Goal: Transaction & Acquisition: Purchase product/service

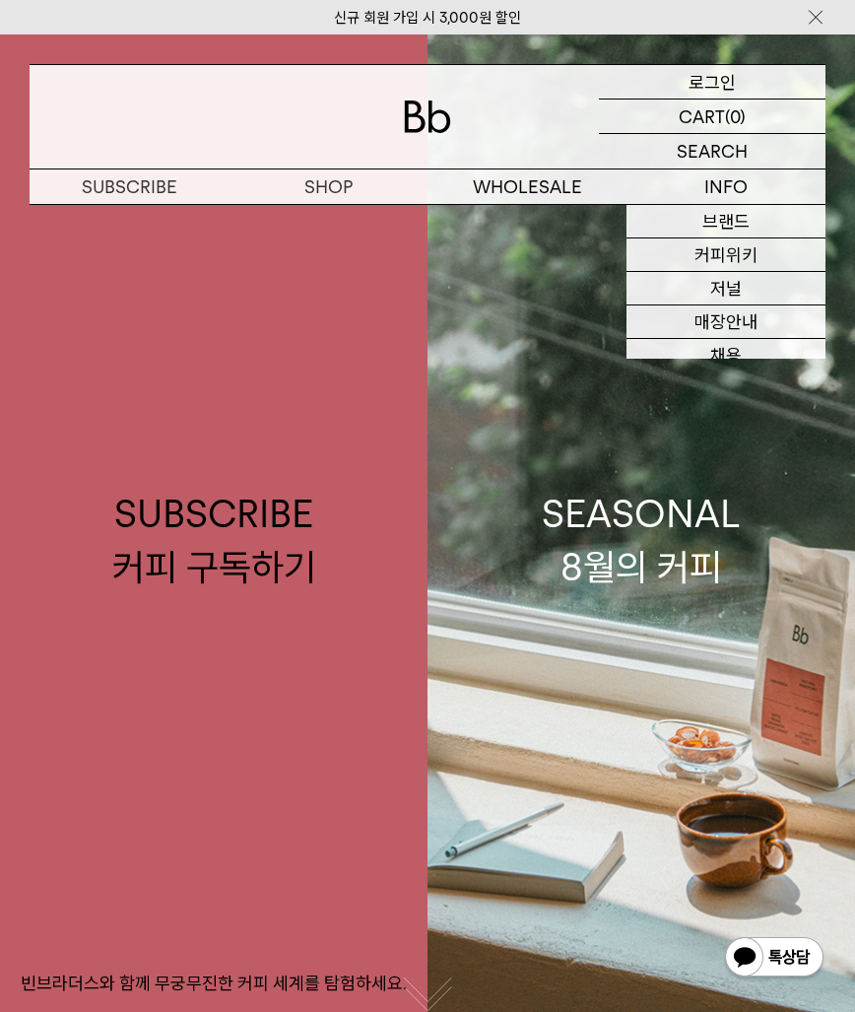
click at [714, 83] on p "로그인" at bounding box center [712, 82] width 47 height 34
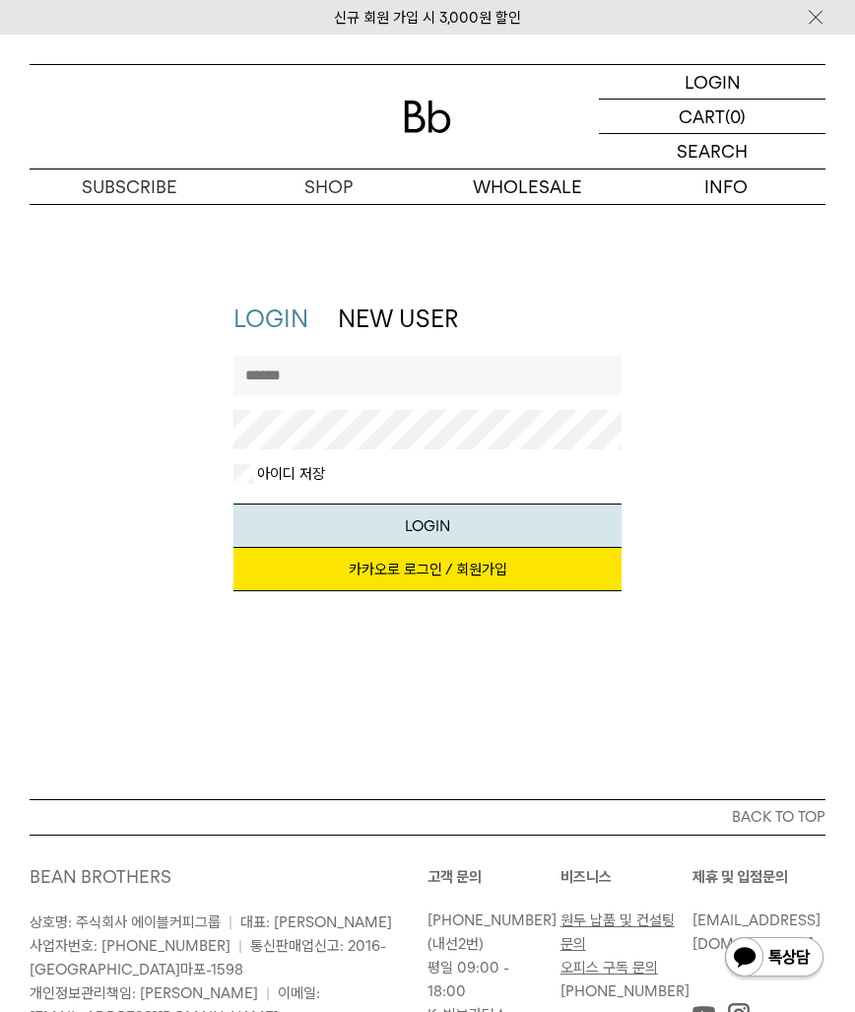
click at [391, 596] on div "지금 가입하시면 3,000원 쿠폰과 매월 회원 전용 커피 혜택을 드려요. 카카오로 로그인 / 회원가입" at bounding box center [428, 579] width 388 height 63
click at [396, 584] on link "카카오로 로그인 / 회원가입" at bounding box center [428, 569] width 388 height 43
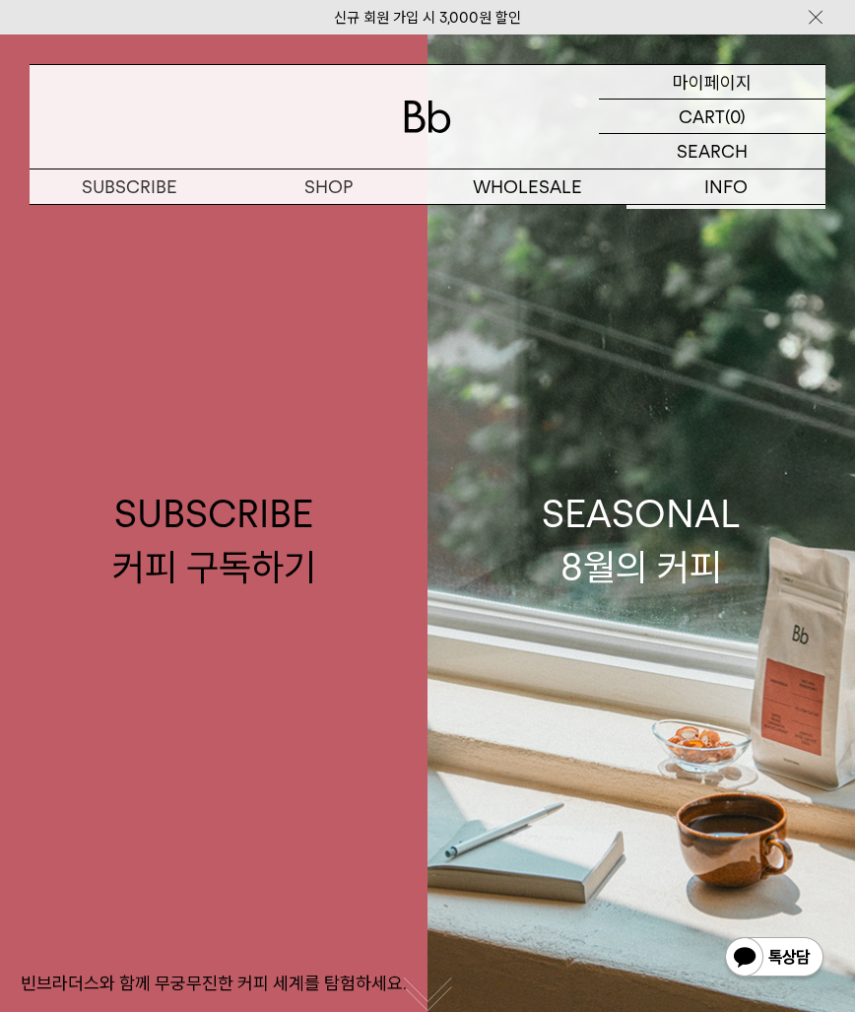
click at [709, 71] on p "마이페이지" at bounding box center [712, 82] width 79 height 34
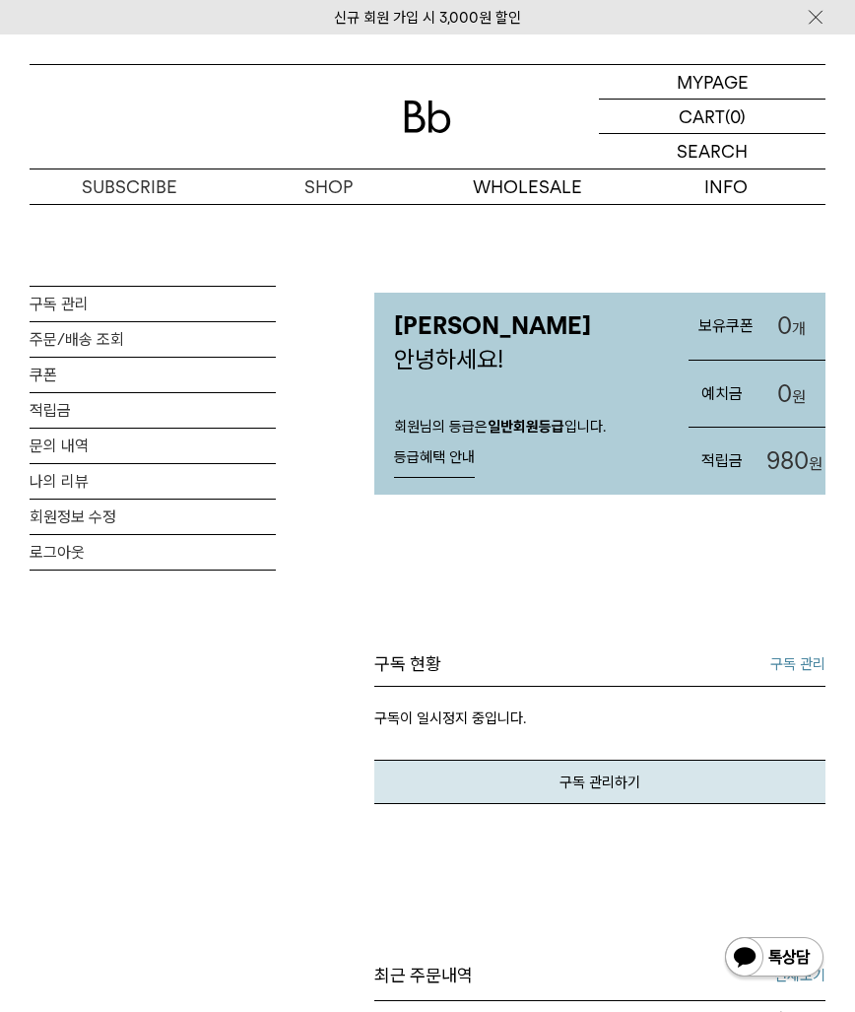
click at [791, 462] on span "980" at bounding box center [788, 460] width 42 height 29
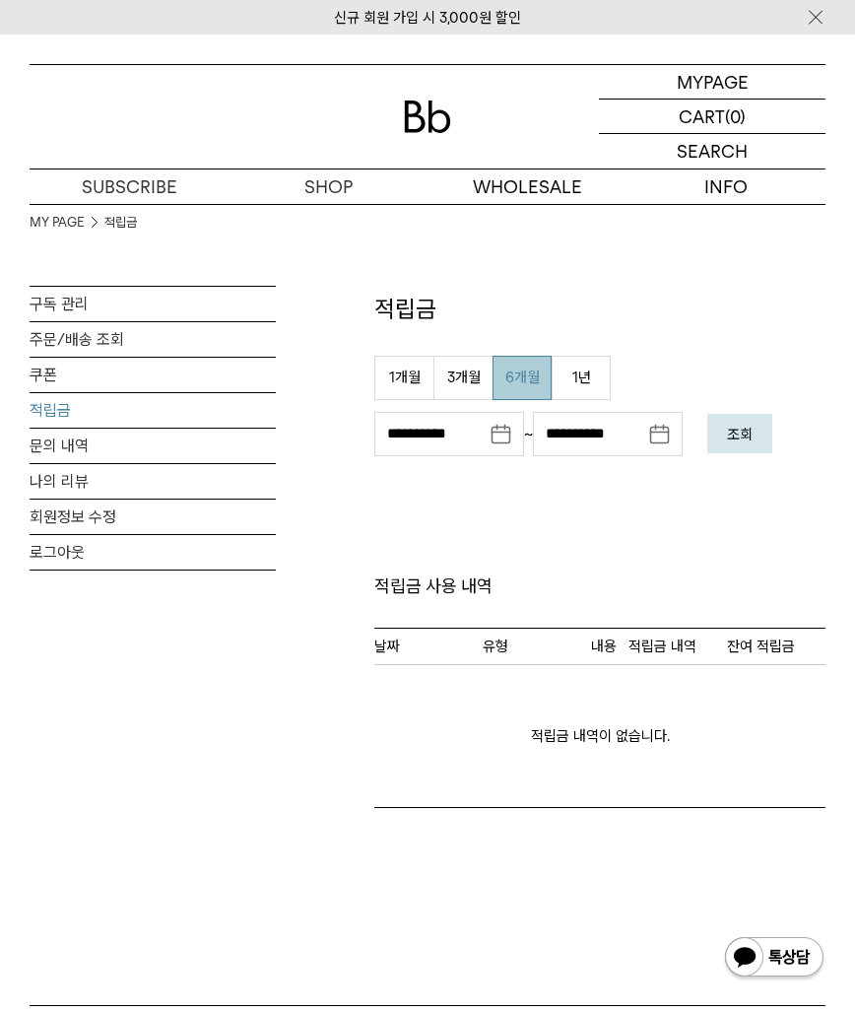
click at [543, 391] on button "6개월" at bounding box center [522, 378] width 59 height 44
type input "**********"
click at [753, 429] on em "조회" at bounding box center [740, 435] width 26 height 18
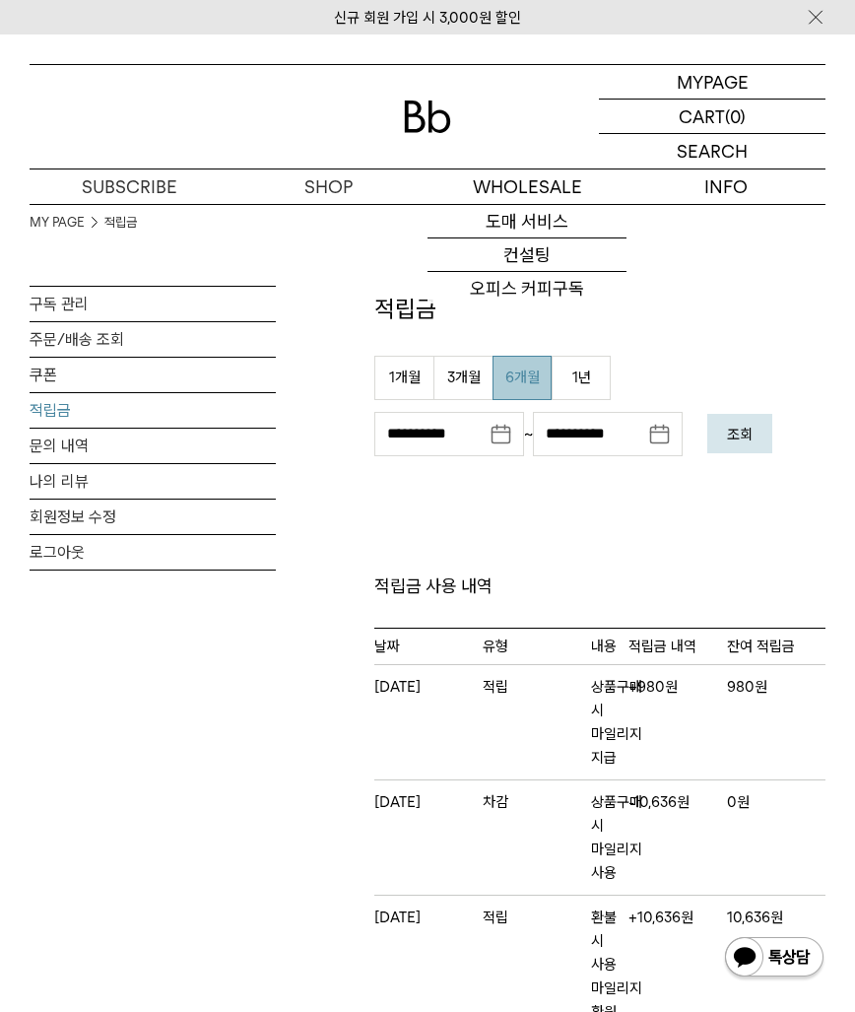
click at [439, 105] on img at bounding box center [427, 117] width 47 height 33
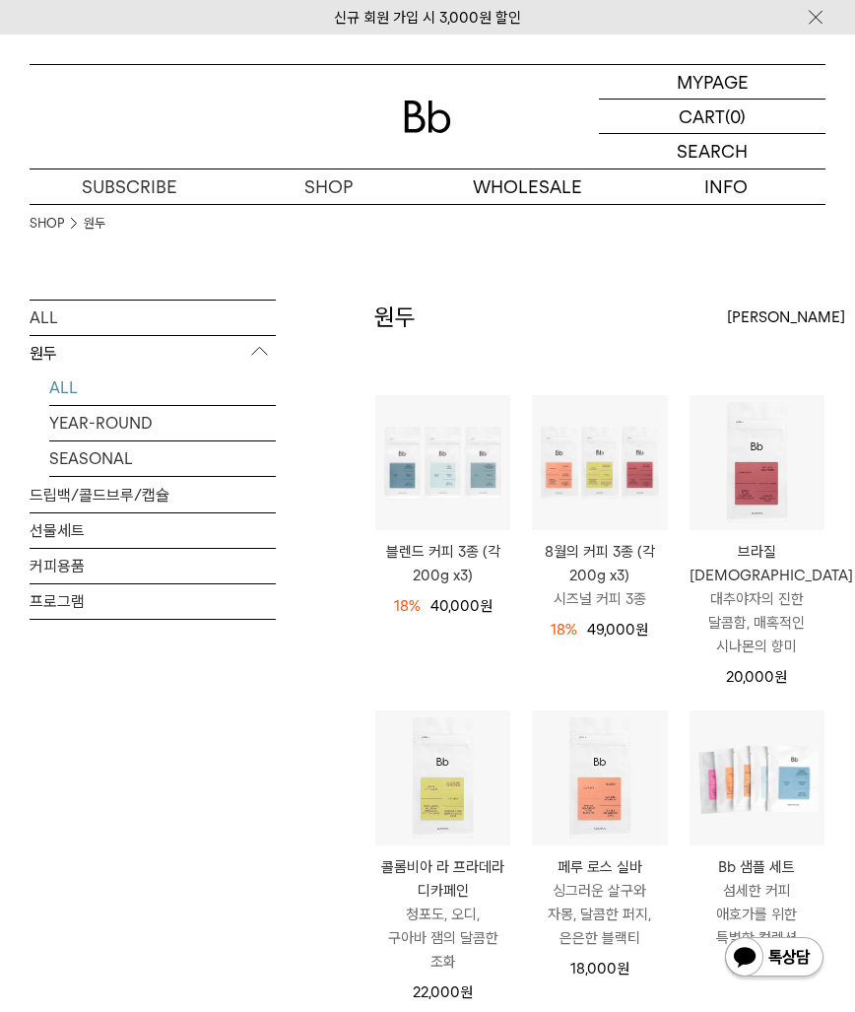
click at [563, 273] on div "SHOP 원두" at bounding box center [428, 252] width 796 height 96
click at [234, 771] on div "ALL 원두 ALL YEAR-ROUND SEASONAL 드립백/콜드브루/캡슐 선물세트 커피용품 프로그램" at bounding box center [153, 549] width 246 height 498
click at [125, 417] on link "YEAR-ROUND" at bounding box center [162, 423] width 227 height 34
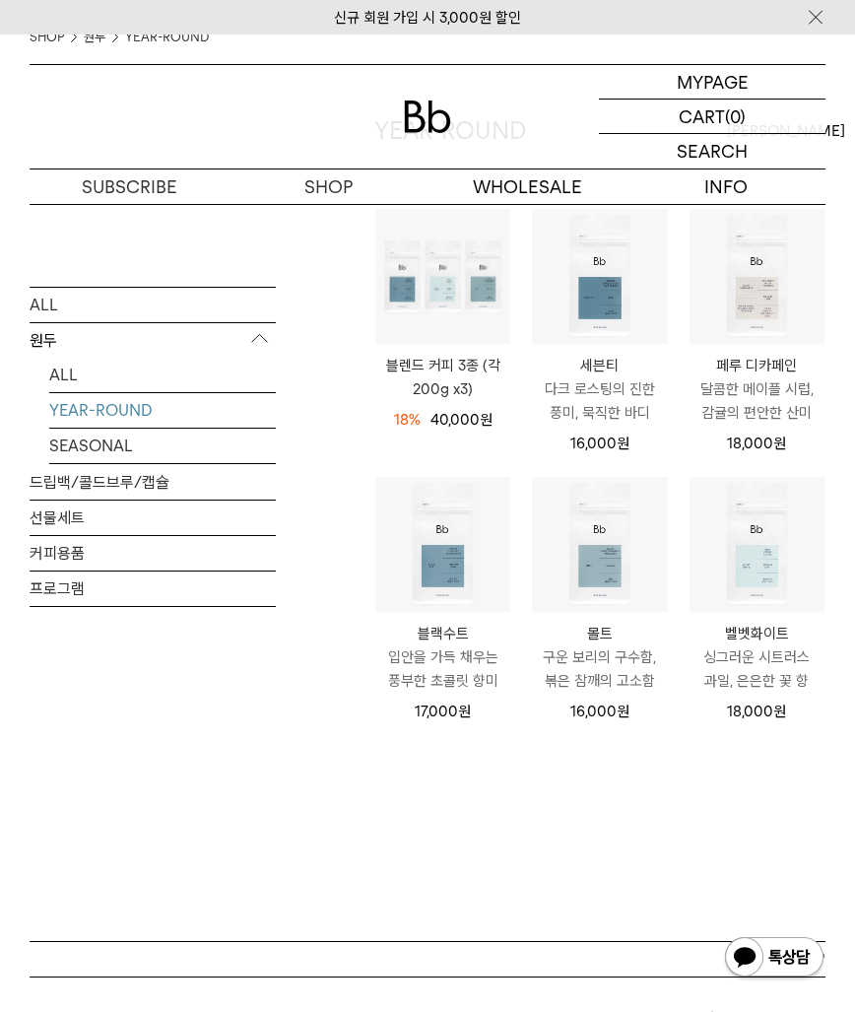
scroll to position [190, 0]
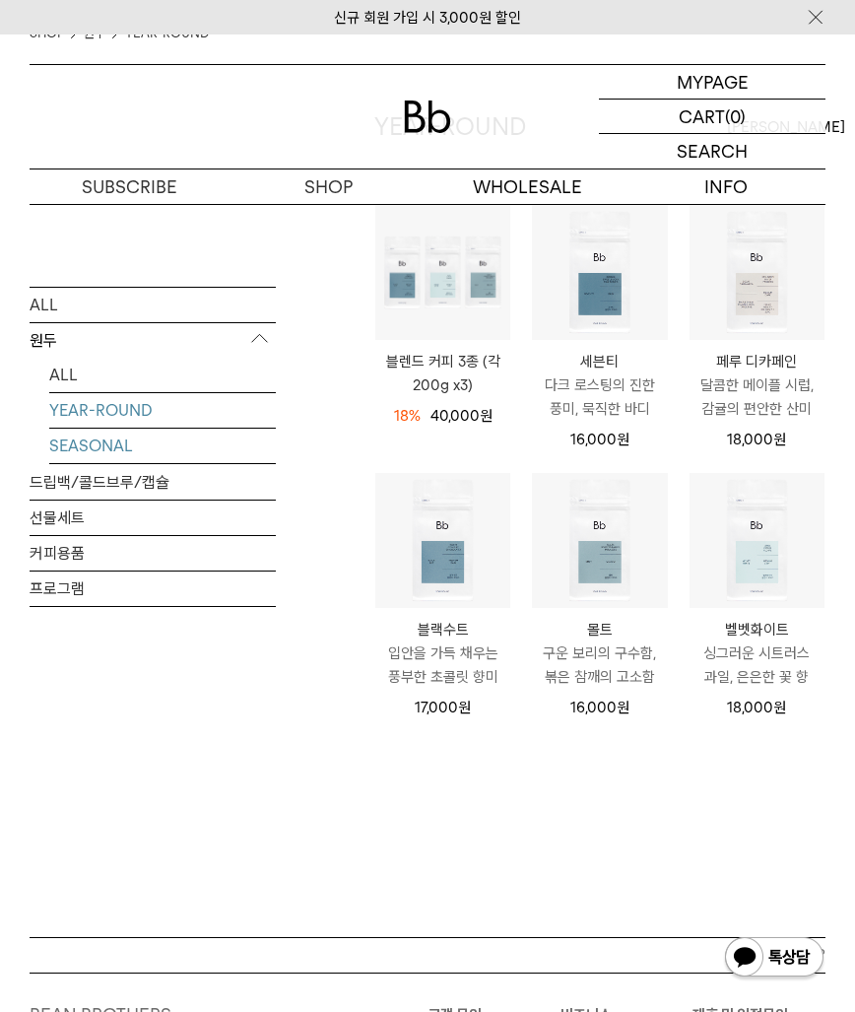
click at [102, 448] on link "SEASONAL" at bounding box center [162, 445] width 227 height 34
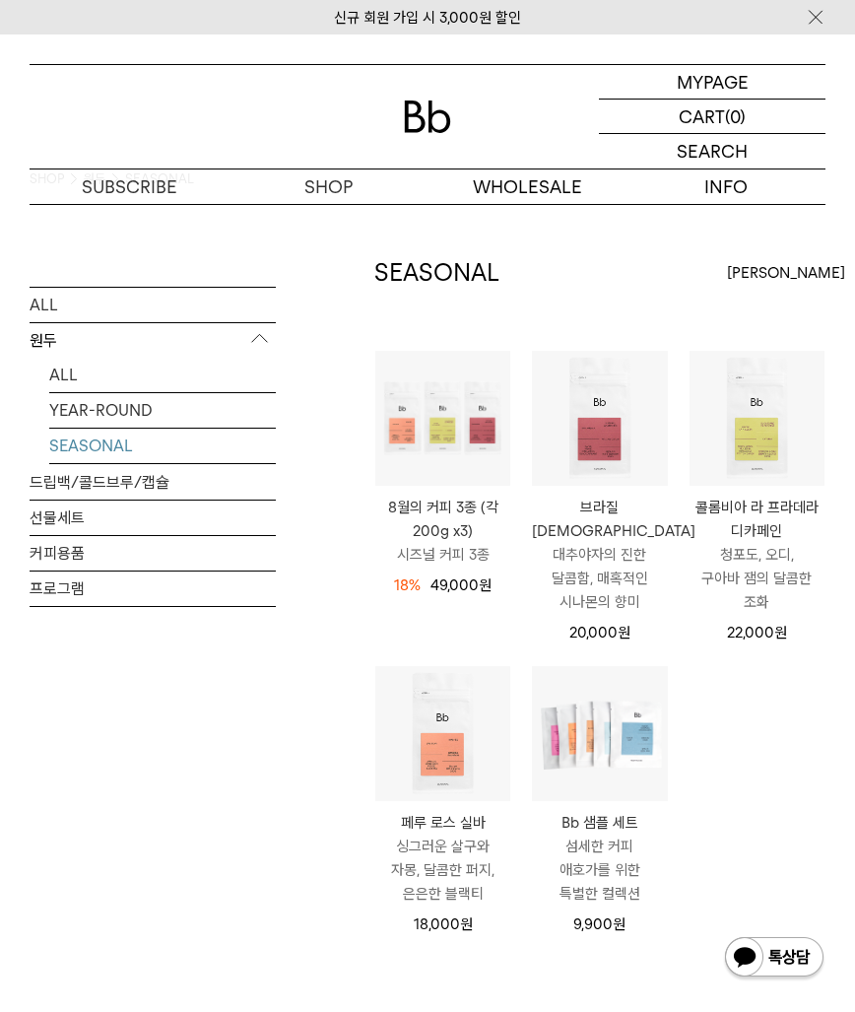
scroll to position [44, 0]
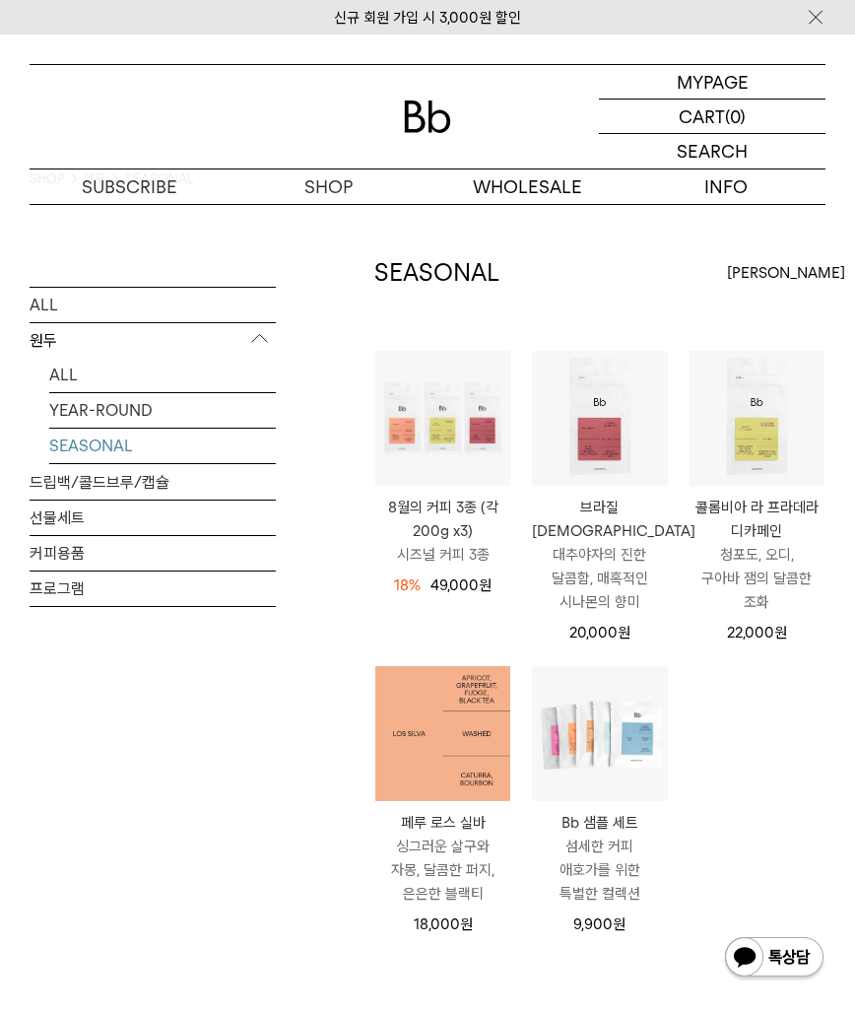
click at [420, 735] on img at bounding box center [442, 733] width 135 height 135
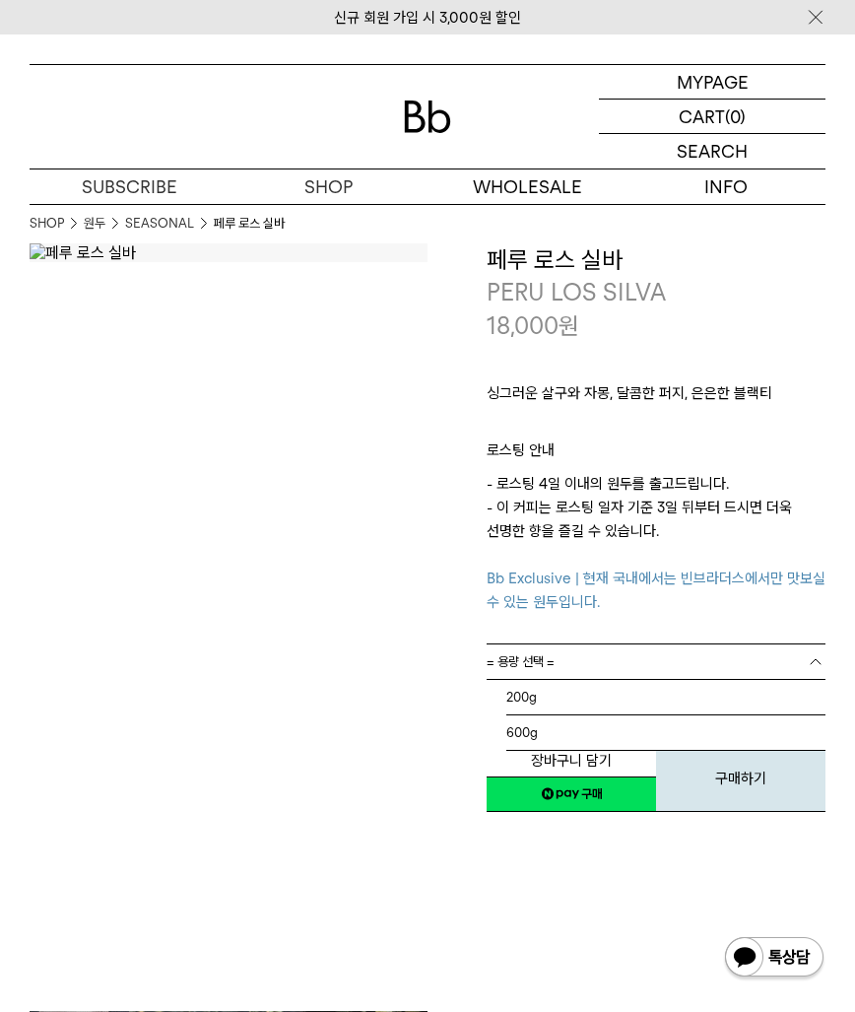
click at [554, 664] on span "= 용량 선택 =" at bounding box center [521, 661] width 68 height 34
click at [597, 494] on p "- 로스팅 4일 이내의 원두를 출고드립니다. - 이 커피는 로스팅 일자 기준 3일 뒤부터 드시면 더욱 선명한 향을 즐길 수 있습니다. Bb E…" at bounding box center [656, 543] width 339 height 142
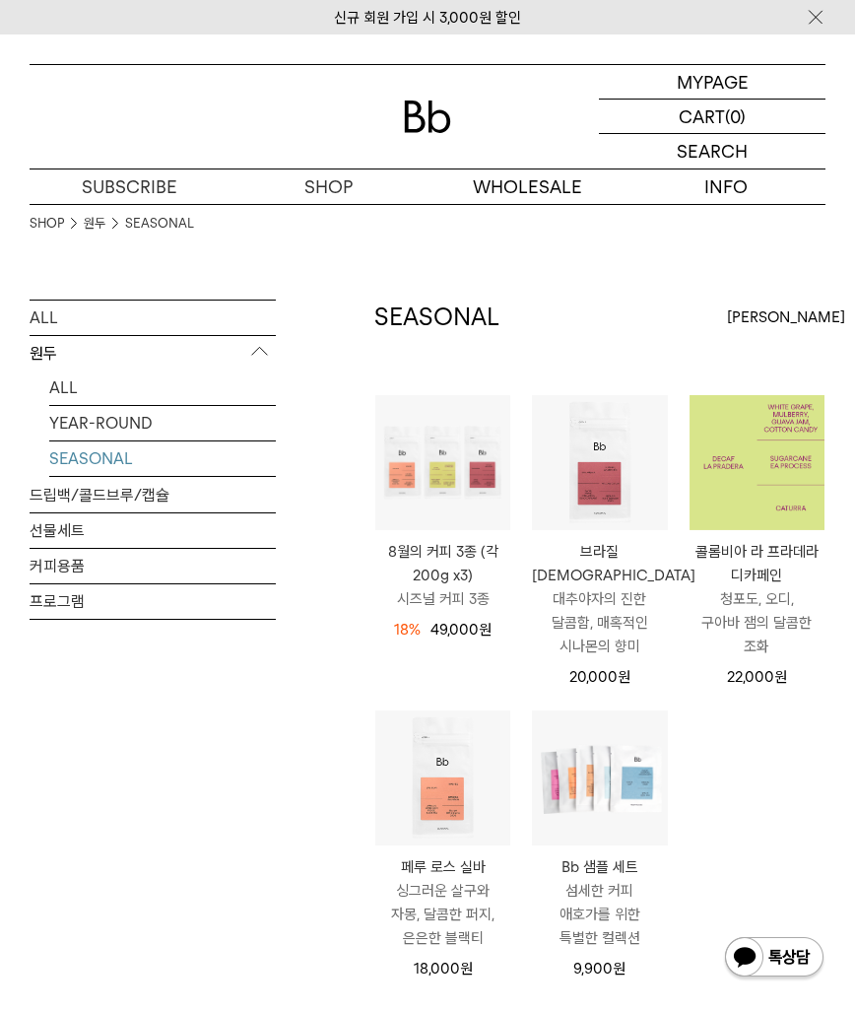
click at [738, 520] on img at bounding box center [757, 462] width 135 height 135
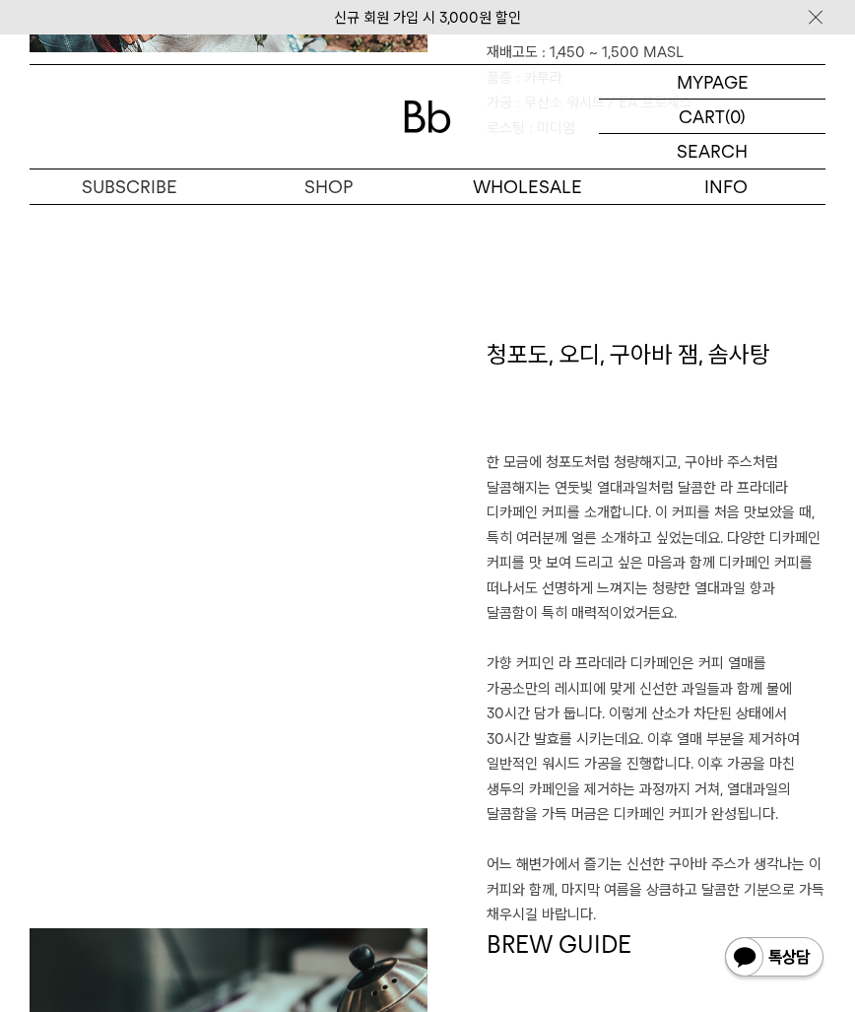
scroll to position [1121, 0]
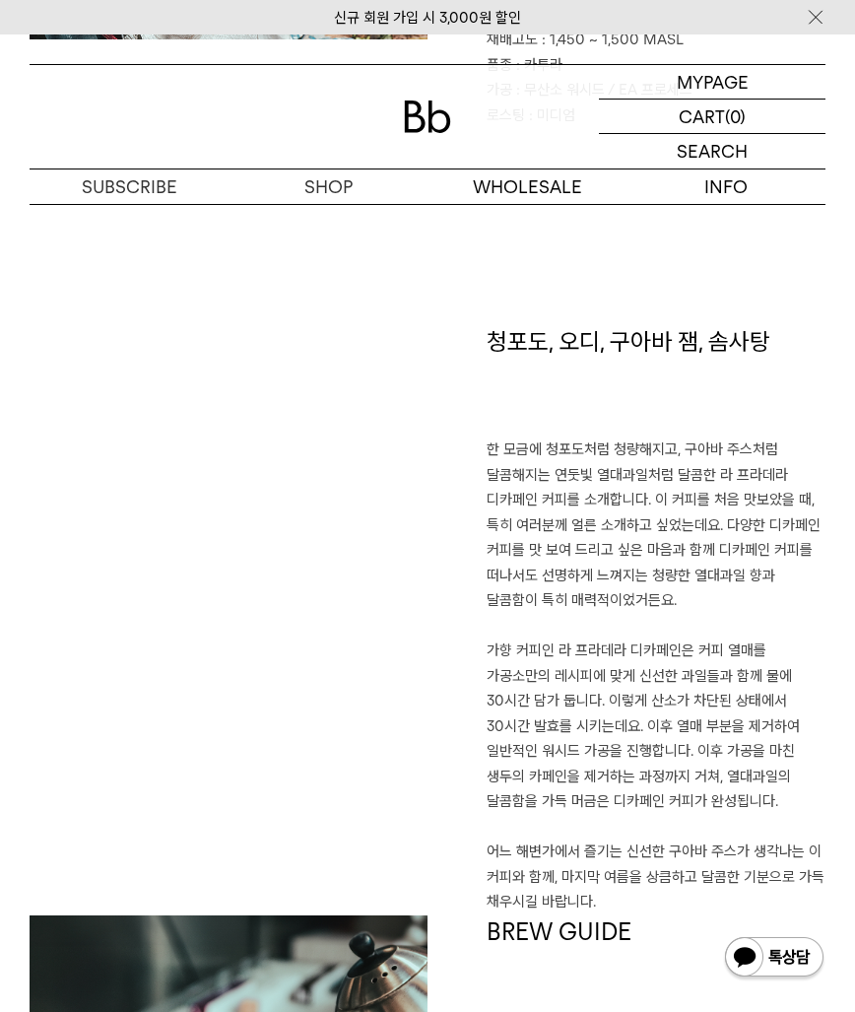
click at [586, 460] on p "한 모금에 청포도처럼 청량해지고, 구아바 주스처럼 달콤해지는 연둣빛 열대과일처럼 달콤한 라 프라데라 디카페인 커피를 소개합니다. 이 커피를 처…" at bounding box center [656, 677] width 339 height 478
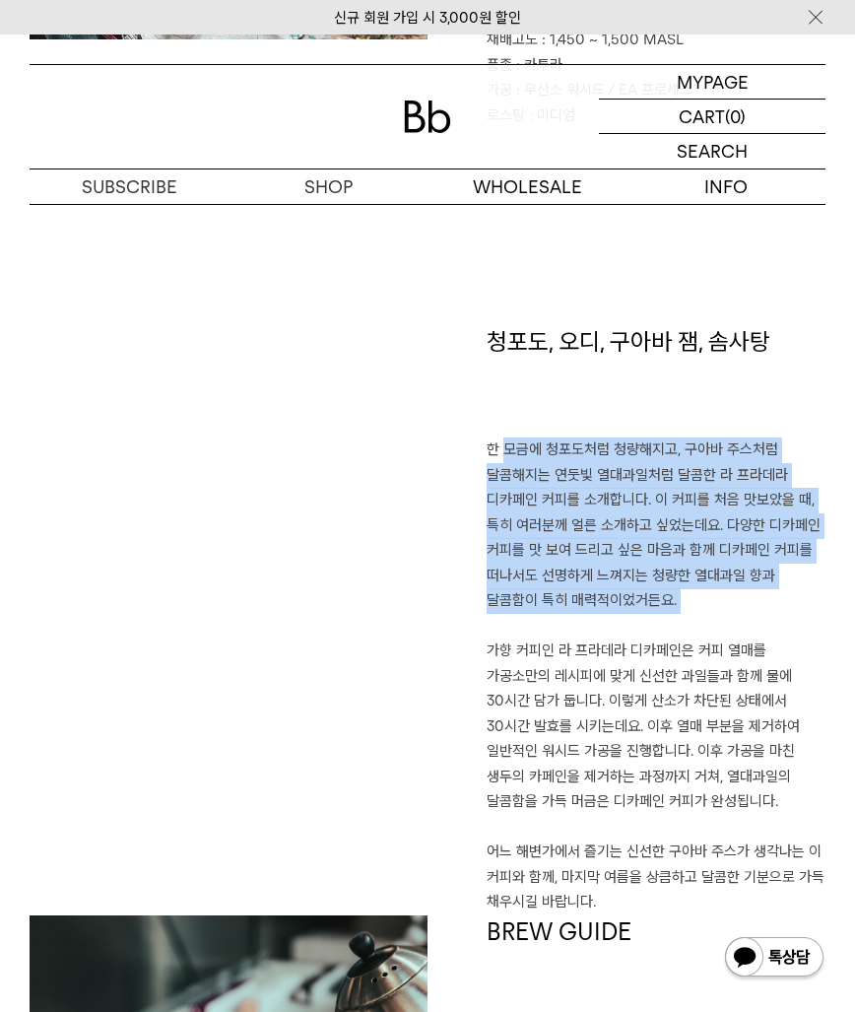
click at [586, 460] on p "한 모금에 청포도처럼 청량해지고, 구아바 주스처럼 달콤해지는 연둣빛 열대과일처럼 달콤한 라 프라데라 디카페인 커피를 소개합니다. 이 커피를 처…" at bounding box center [656, 677] width 339 height 478
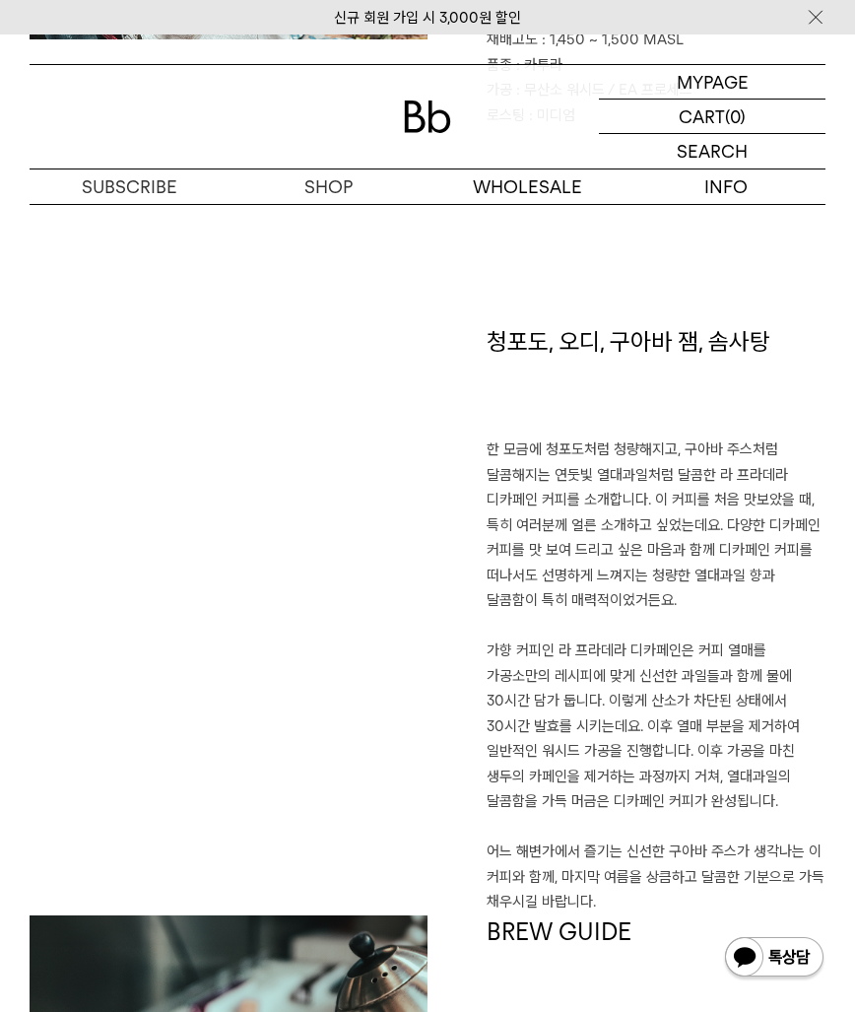
click at [614, 708] on p "한 모금에 청포도처럼 청량해지고, 구아바 주스처럼 달콤해지는 연둣빛 열대과일처럼 달콤한 라 프라데라 디카페인 커피를 소개합니다. 이 커피를 처…" at bounding box center [656, 677] width 339 height 478
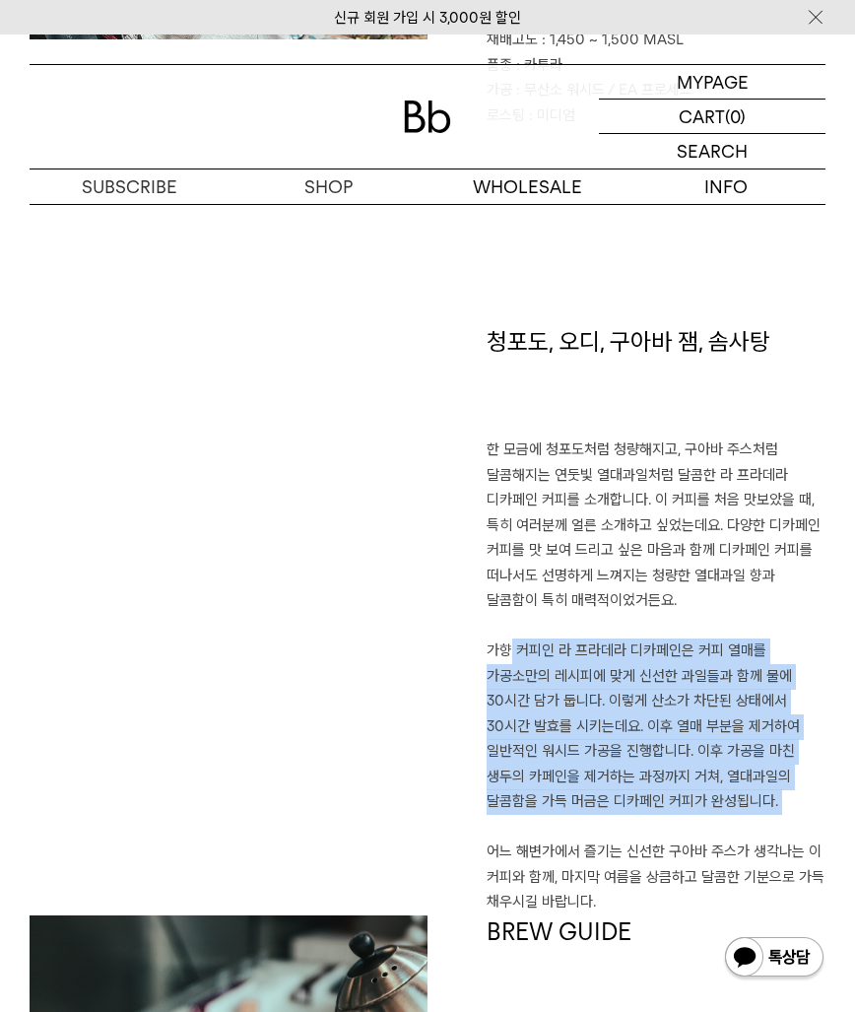
click at [614, 708] on p "한 모금에 청포도처럼 청량해지고, 구아바 주스처럼 달콤해지는 연둣빛 열대과일처럼 달콤한 라 프라데라 디카페인 커피를 소개합니다. 이 커피를 처…" at bounding box center [656, 677] width 339 height 478
click at [600, 720] on p "한 모금에 청포도처럼 청량해지고, 구아바 주스처럼 달콤해지는 연둣빛 열대과일처럼 달콤한 라 프라데라 디카페인 커피를 소개합니다. 이 커피를 처…" at bounding box center [656, 677] width 339 height 478
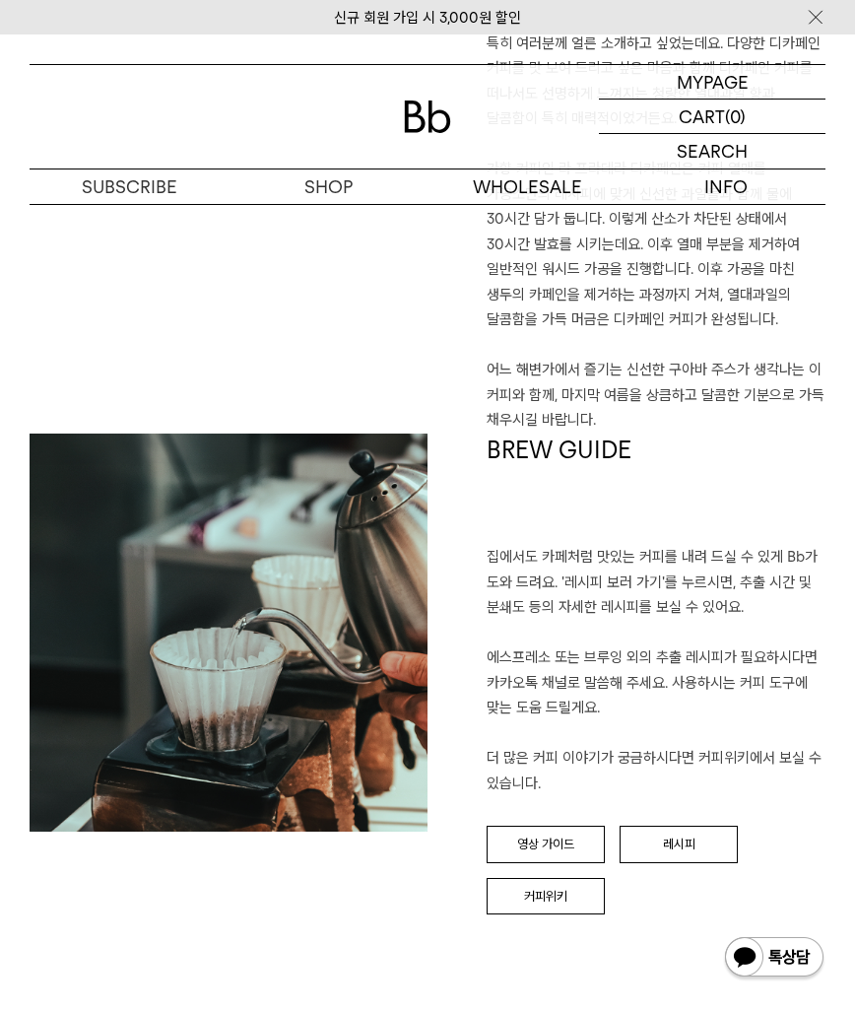
scroll to position [1625, 0]
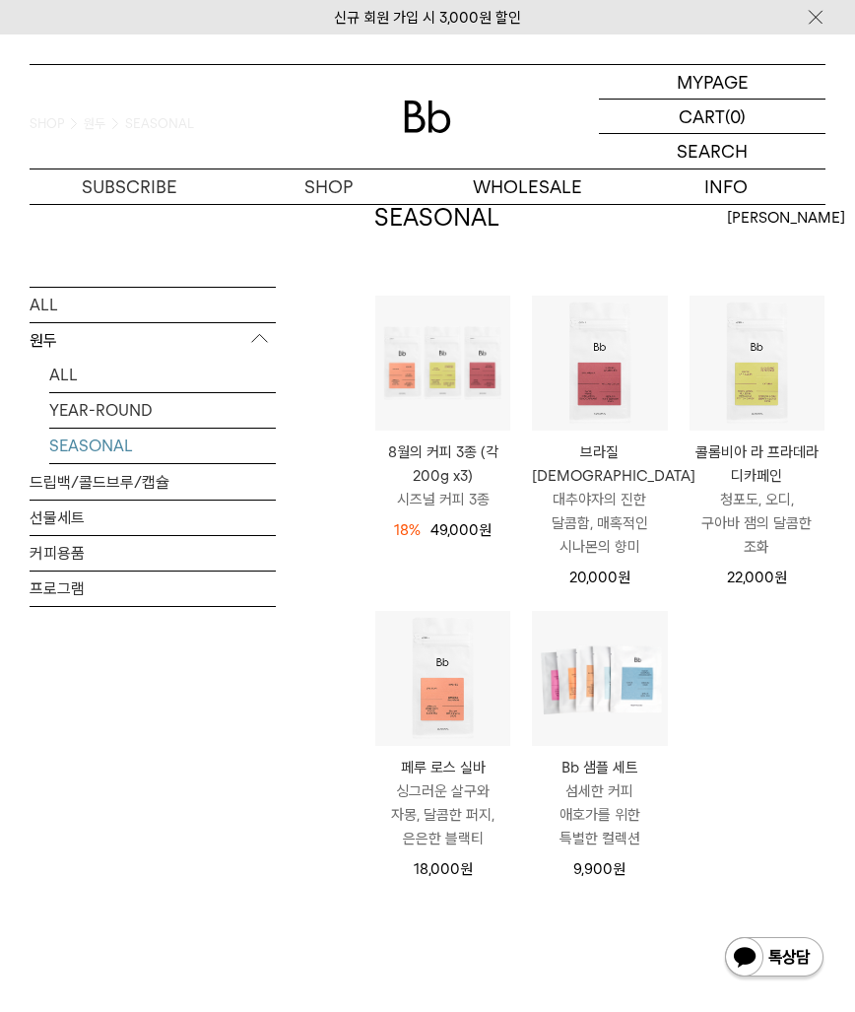
scroll to position [101, 0]
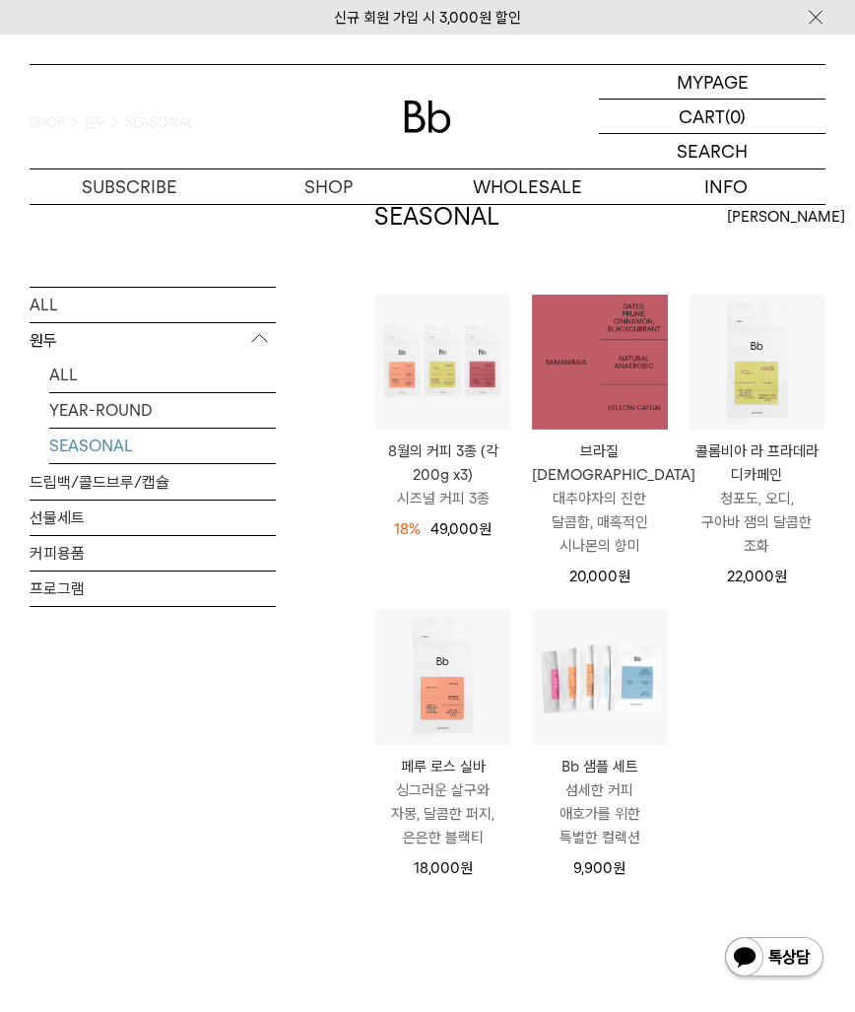
click at [594, 413] on img at bounding box center [599, 362] width 135 height 135
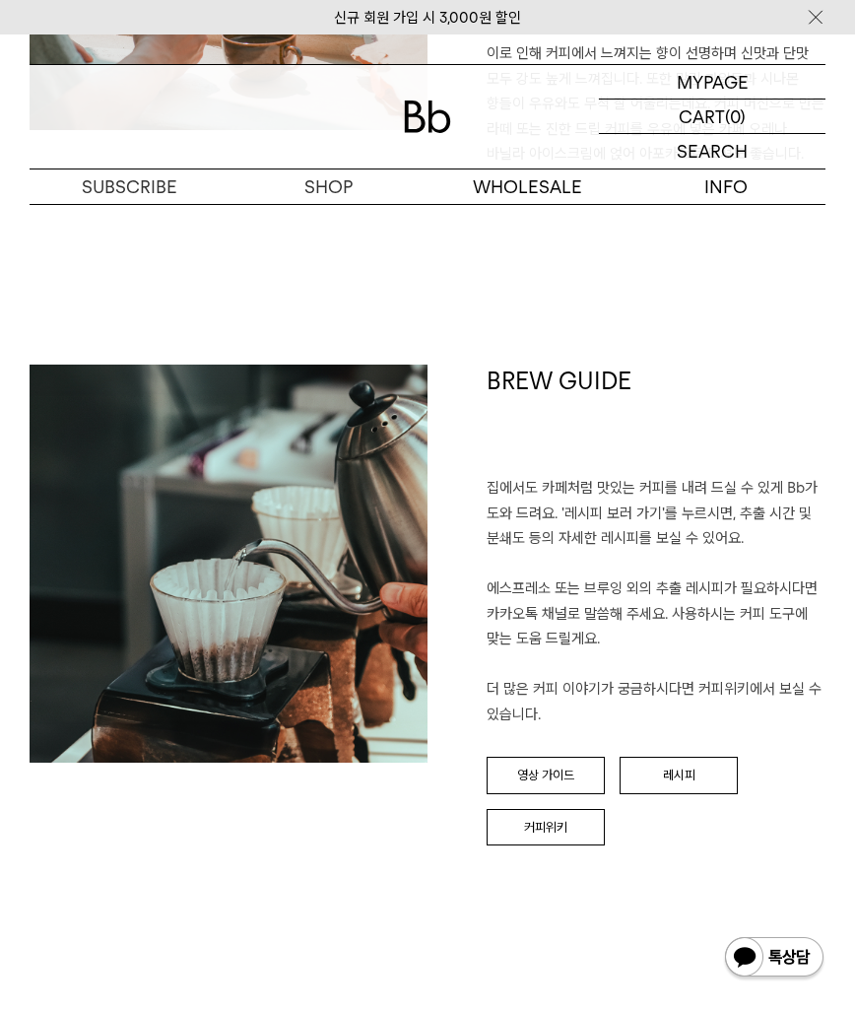
scroll to position [2353, 0]
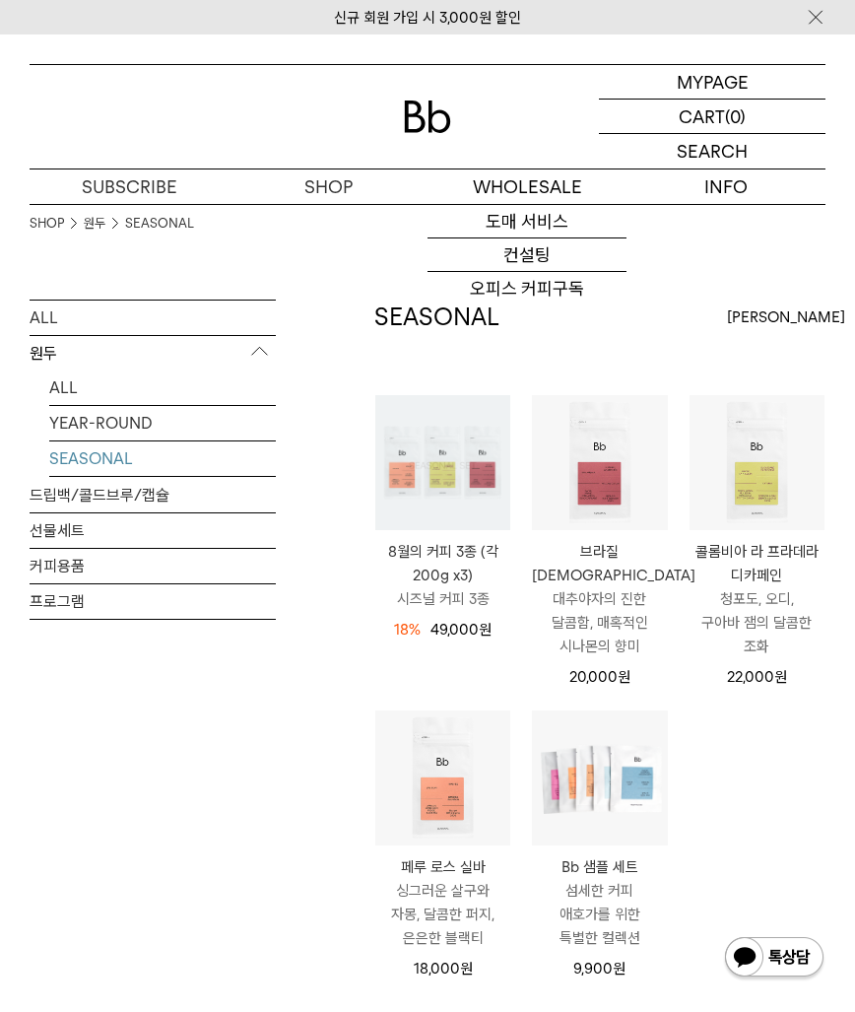
scroll to position [101, 0]
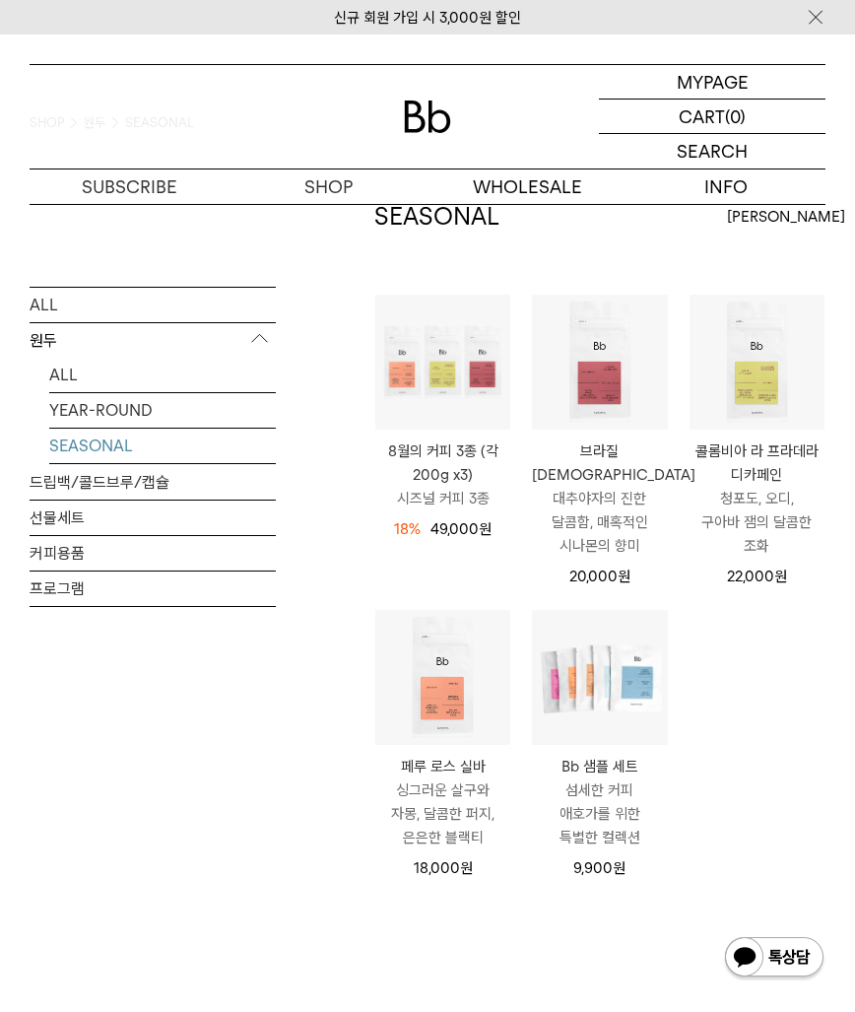
click at [187, 866] on div "ALL 원두 ALL YEAR-ROUND SEASONAL 드립백/콜드브루/캡슐 선물세트 커피용품 프로그램" at bounding box center [153, 649] width 246 height 900
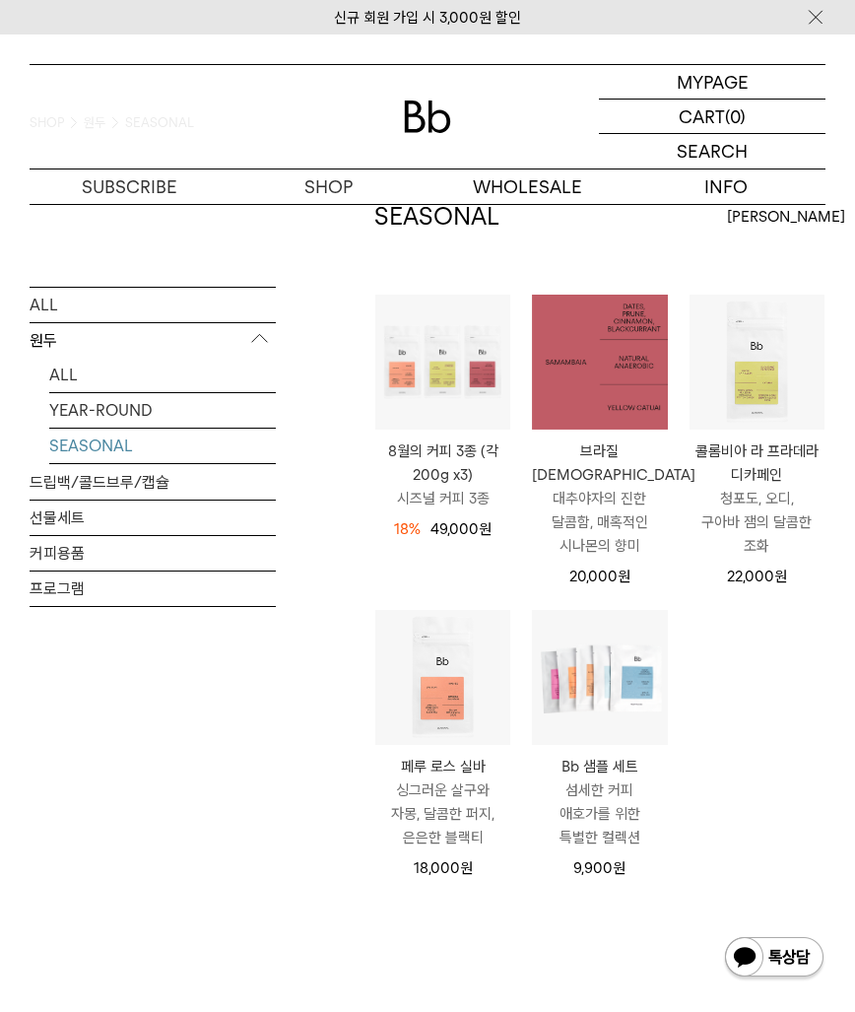
click at [600, 399] on img at bounding box center [599, 362] width 135 height 135
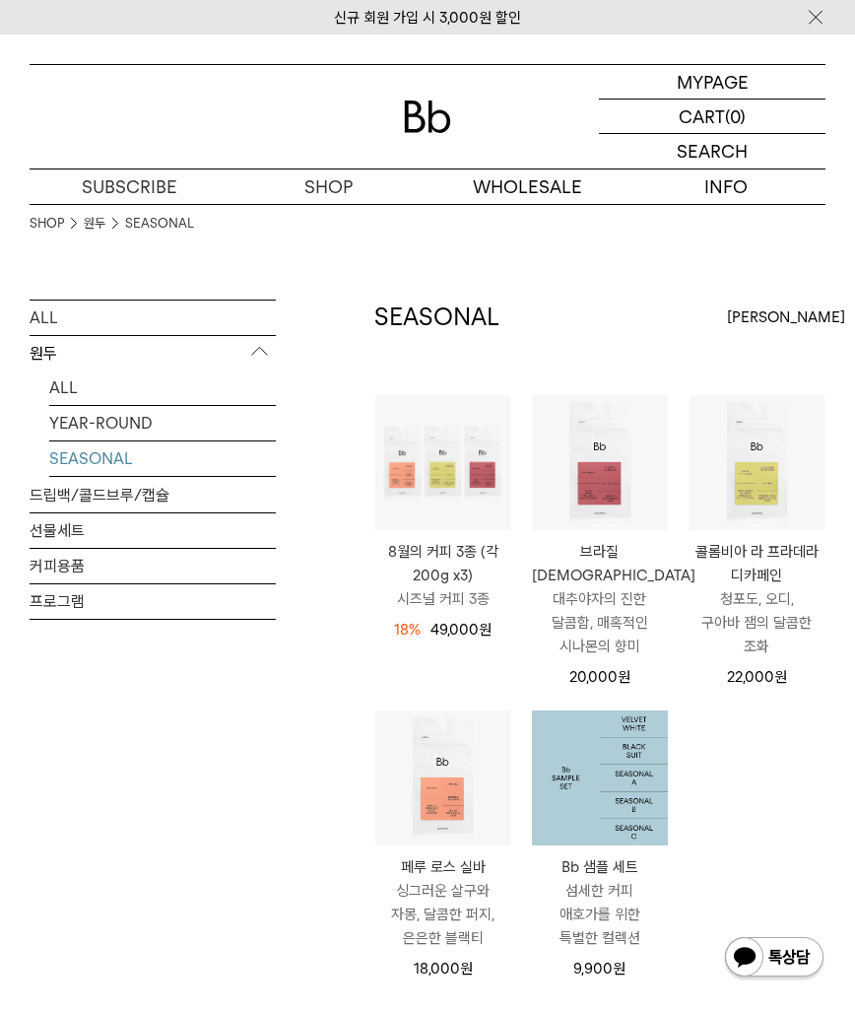
scroll to position [101, 0]
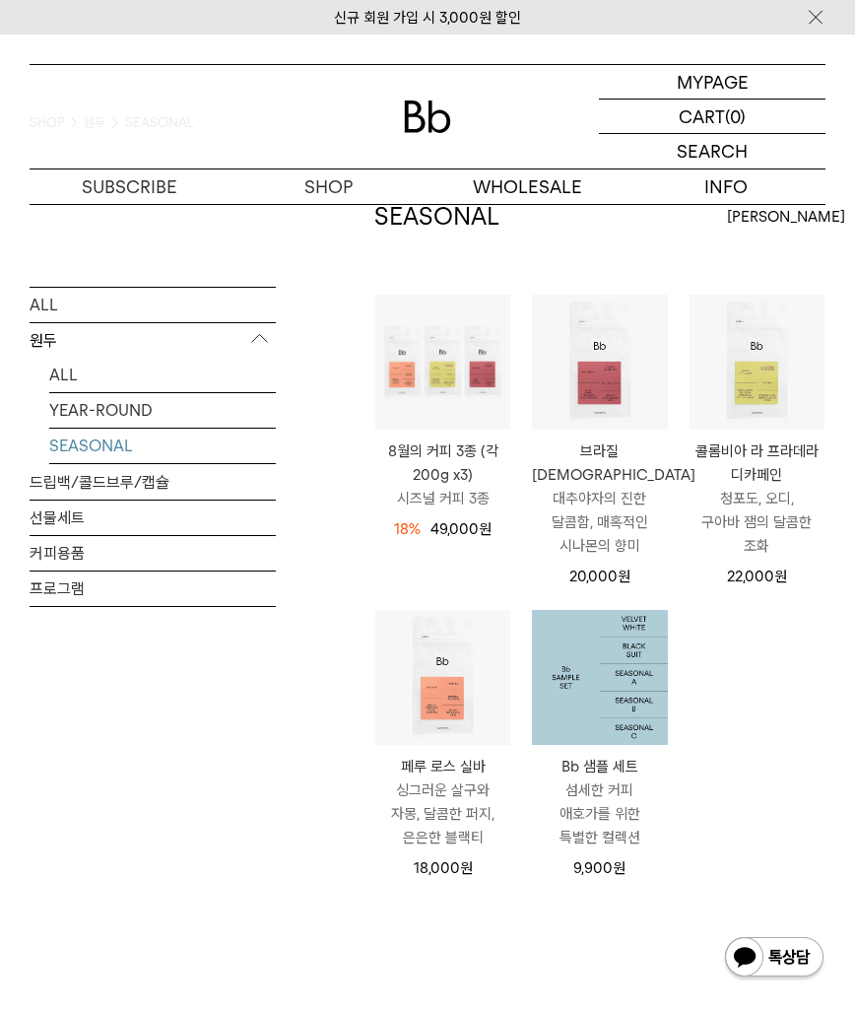
click at [600, 666] on img at bounding box center [599, 677] width 135 height 135
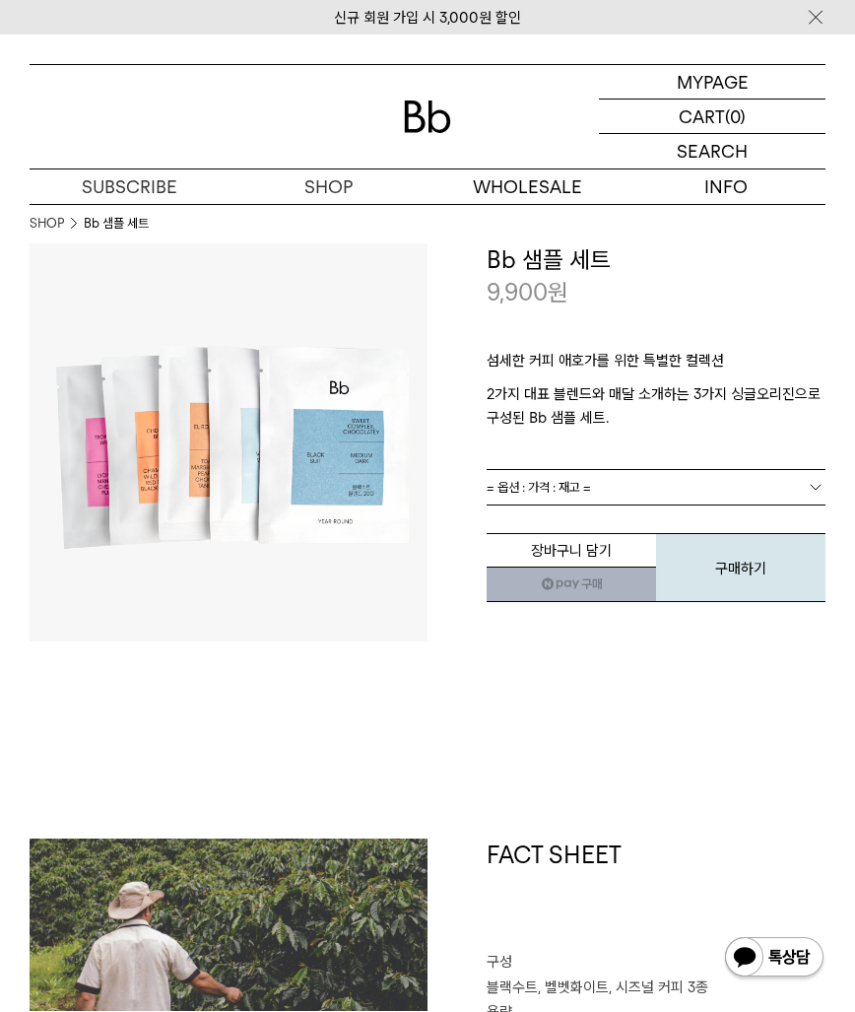
click at [580, 480] on span "= 옵션 : 가격 : 재고 =" at bounding box center [539, 487] width 104 height 34
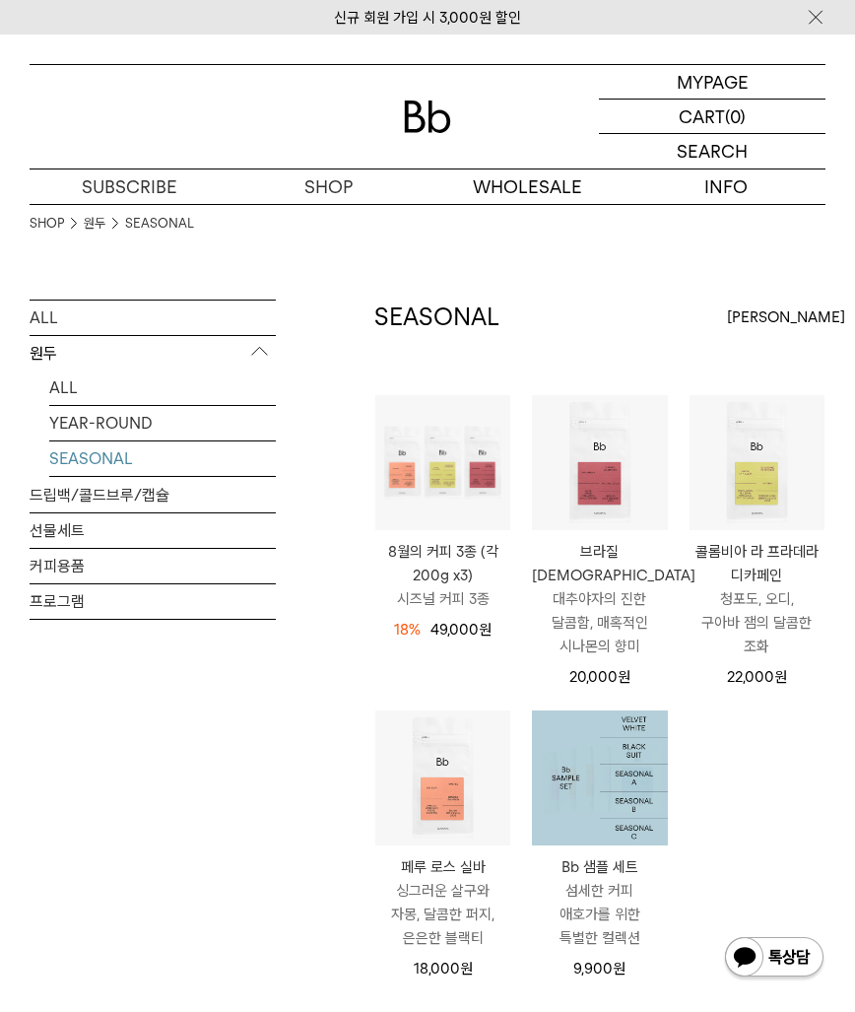
scroll to position [101, 0]
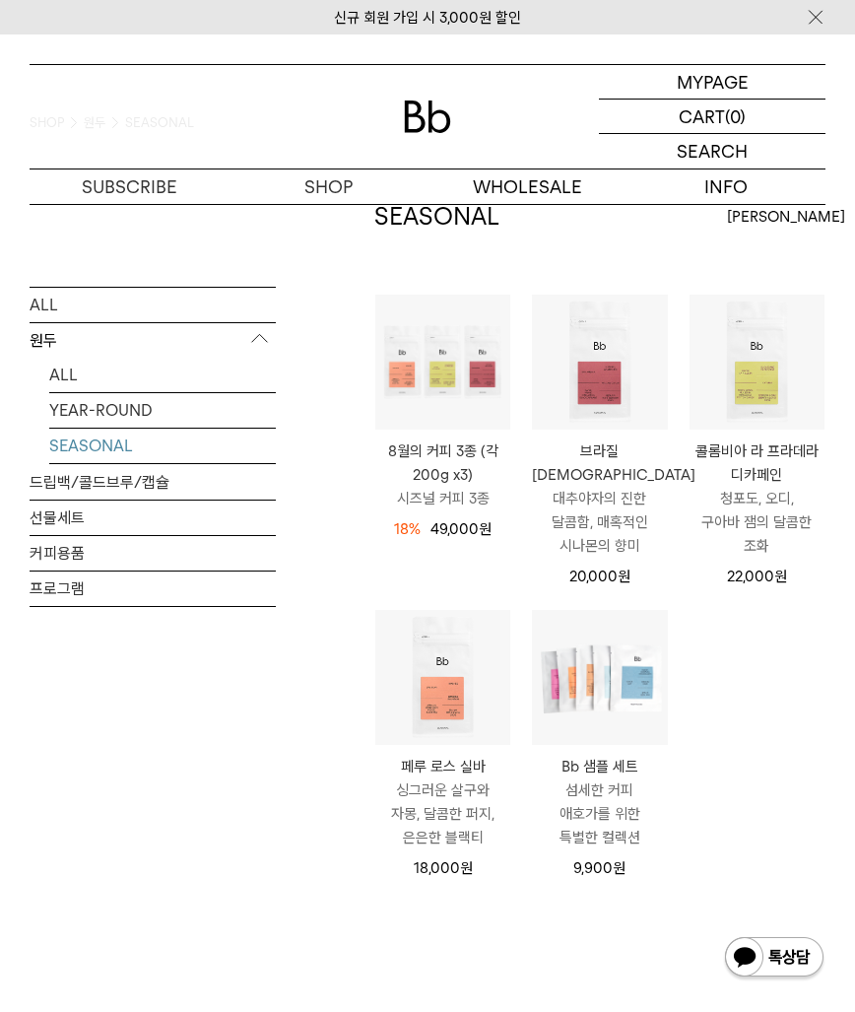
click at [598, 451] on p "브라질 [DEMOGRAPHIC_DATA]" at bounding box center [599, 462] width 135 height 47
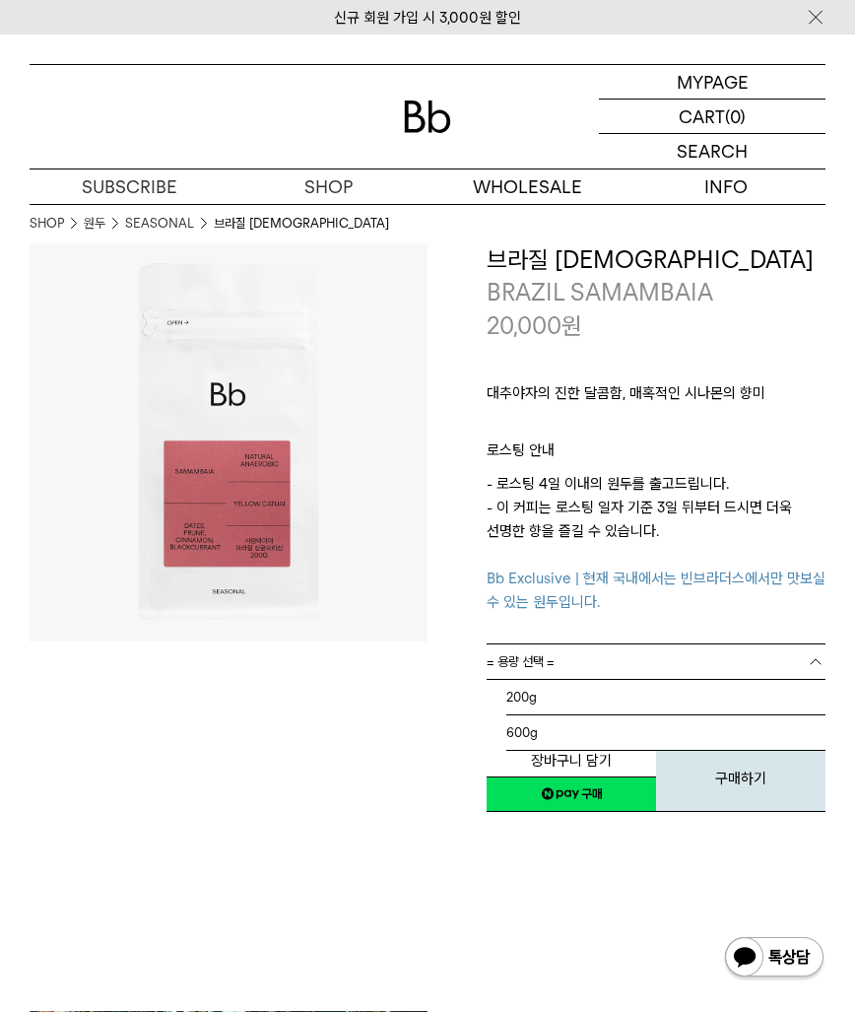
click at [558, 657] on link "= 용량 선택 =" at bounding box center [656, 661] width 339 height 34
click at [547, 686] on li "200g" at bounding box center [665, 697] width 319 height 35
click at [424, 800] on div at bounding box center [229, 529] width 398 height 572
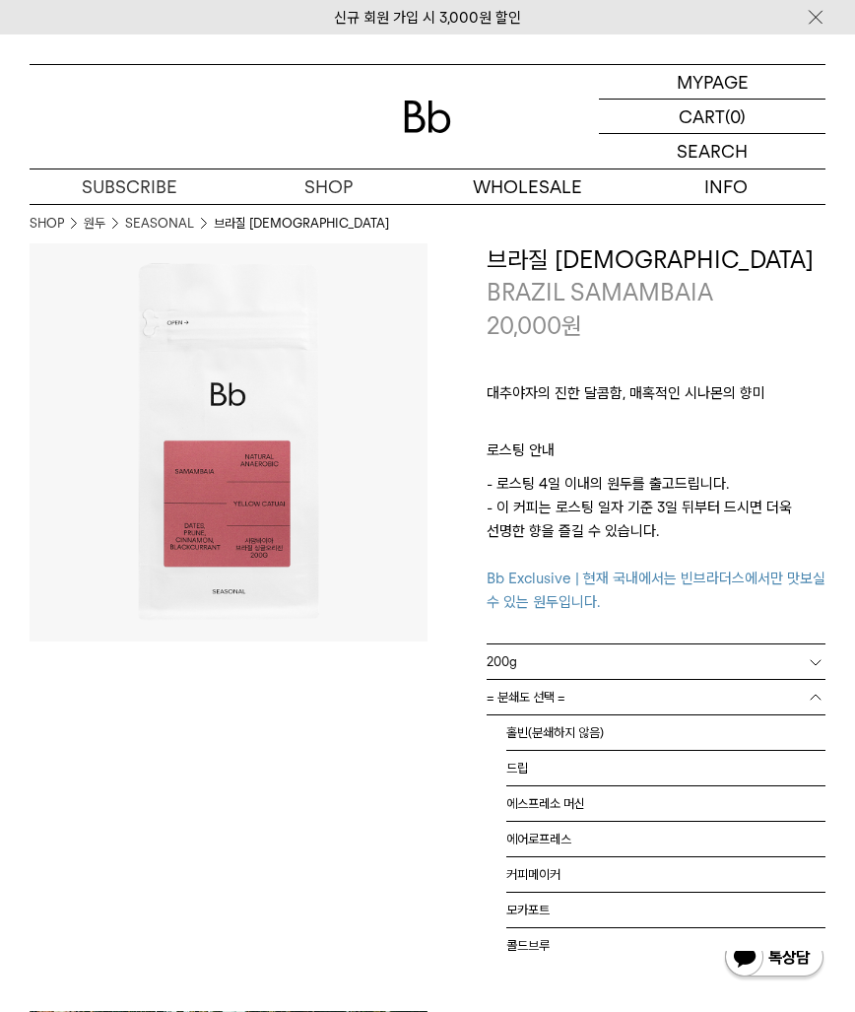
click at [595, 691] on link "= 분쇄도 선택 =" at bounding box center [656, 697] width 339 height 34
click at [560, 764] on li "드립" at bounding box center [665, 768] width 319 height 35
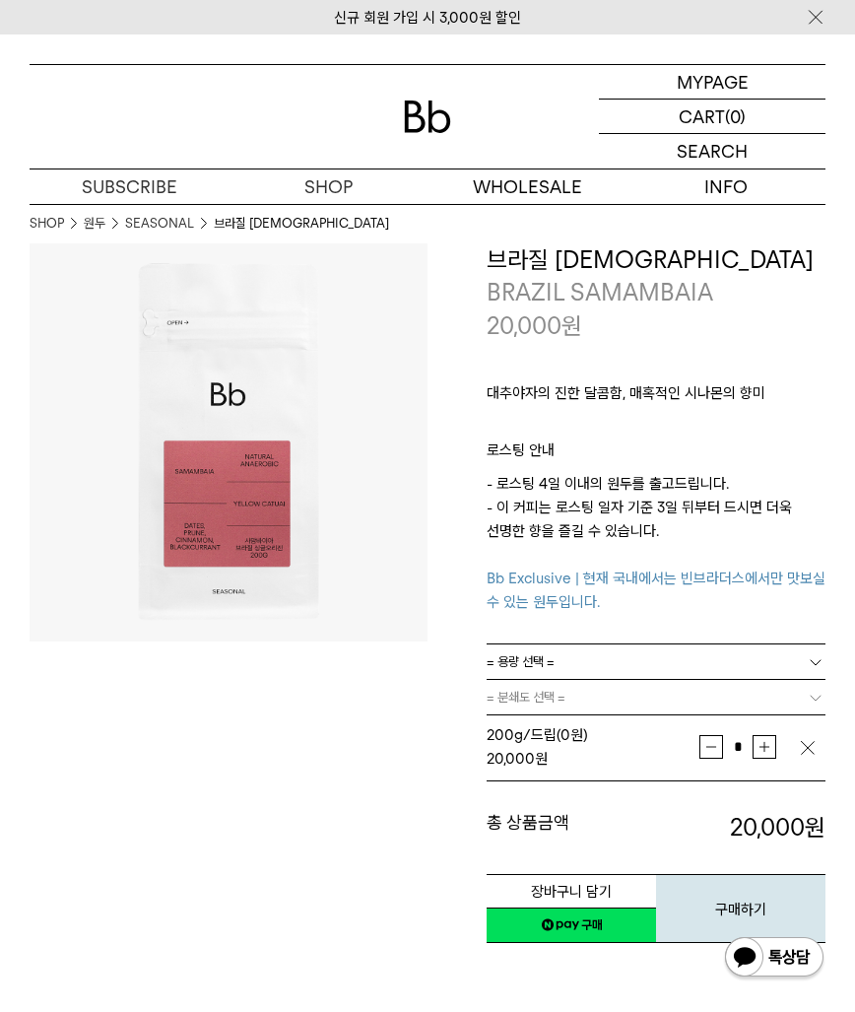
click at [525, 924] on link "네이버페이 구매하기" at bounding box center [571, 925] width 169 height 35
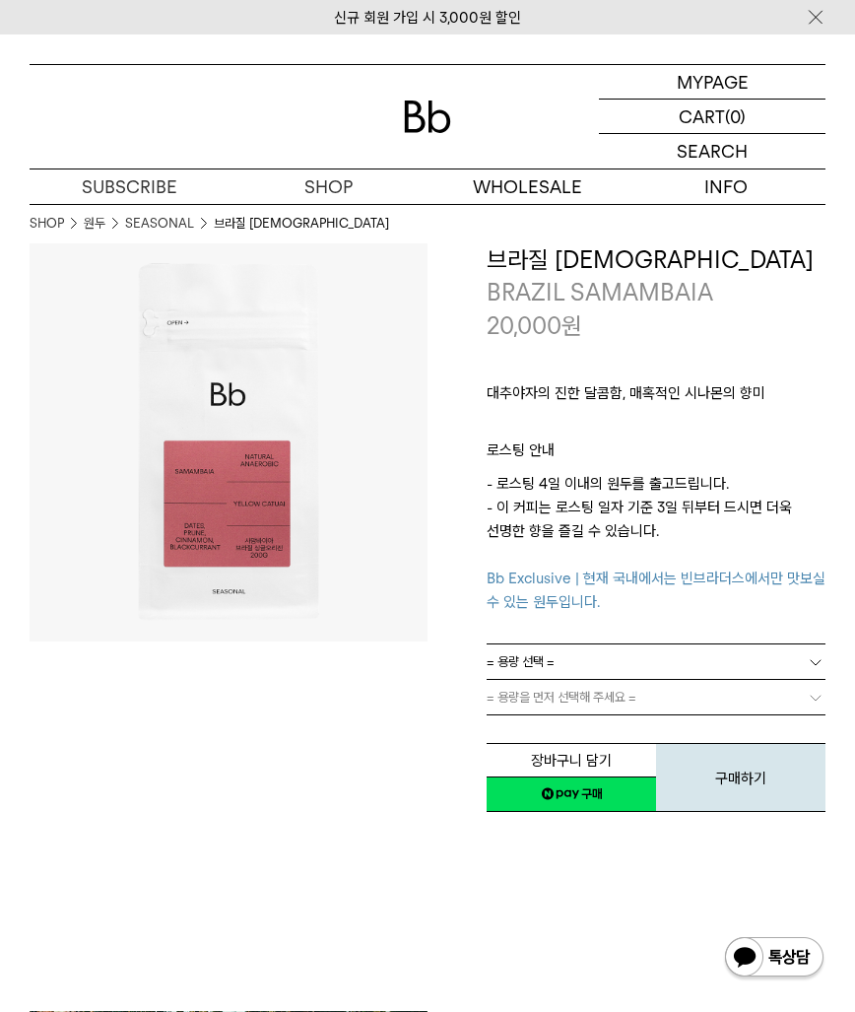
scroll to position [11, 0]
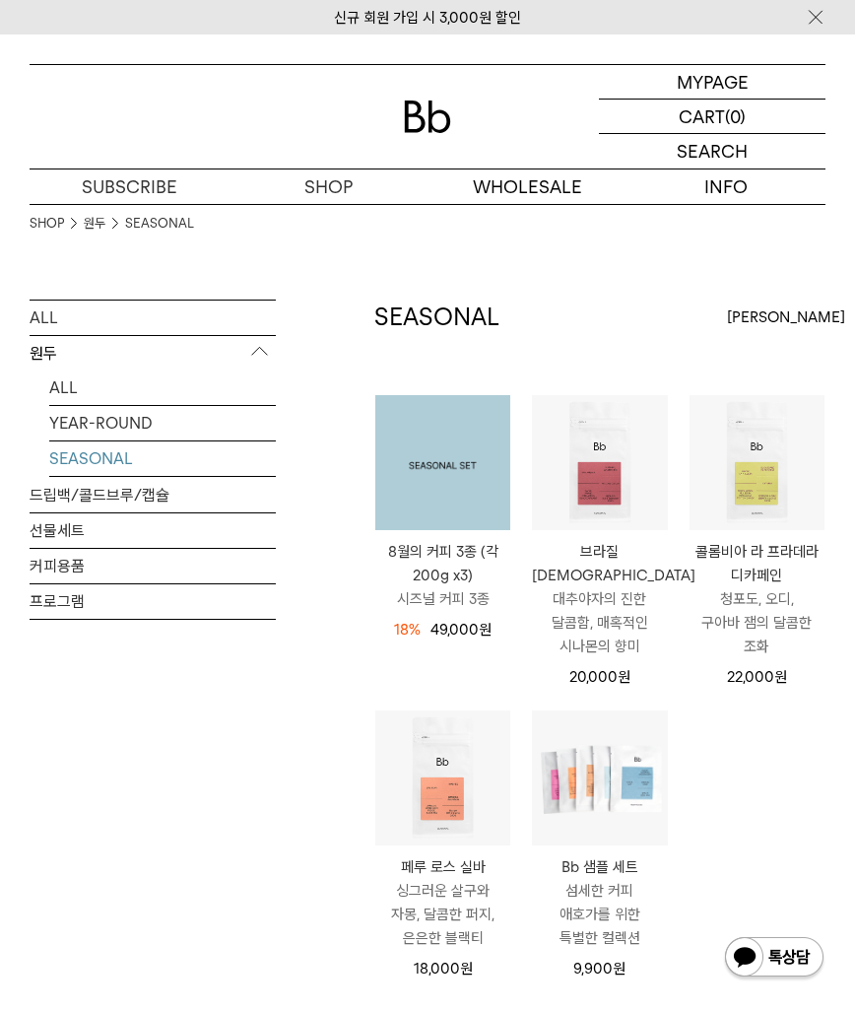
scroll to position [101, 0]
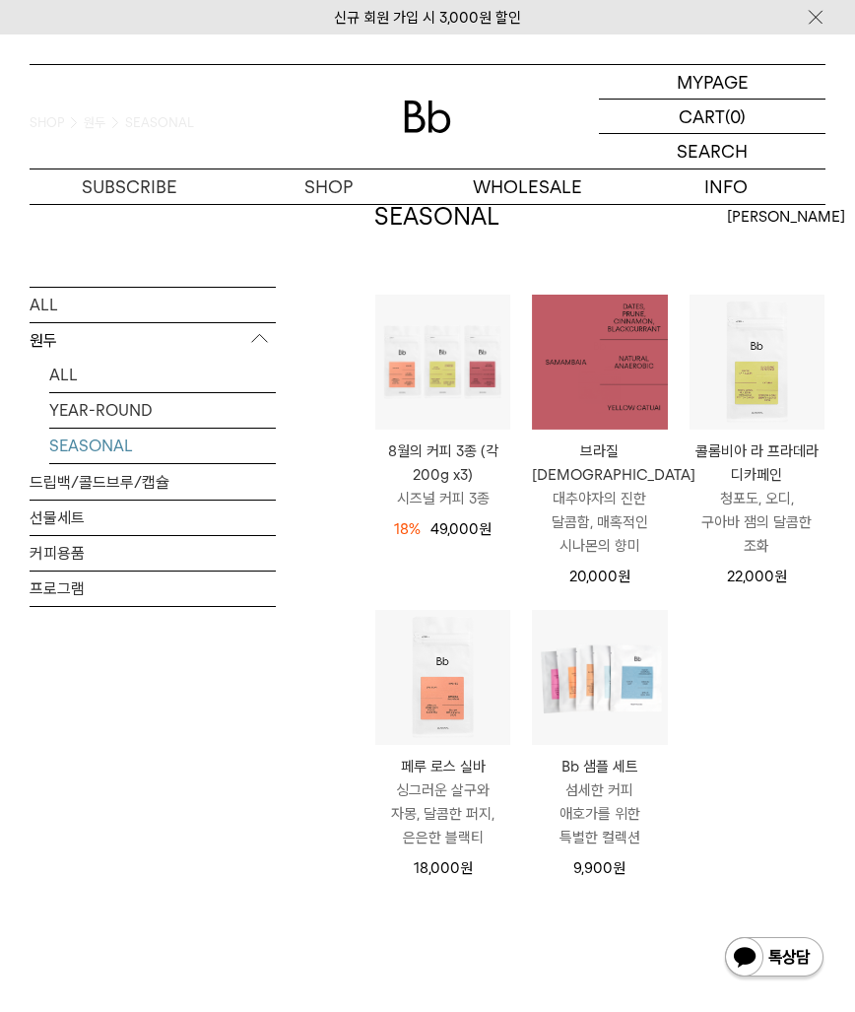
click at [570, 404] on img at bounding box center [599, 362] width 135 height 135
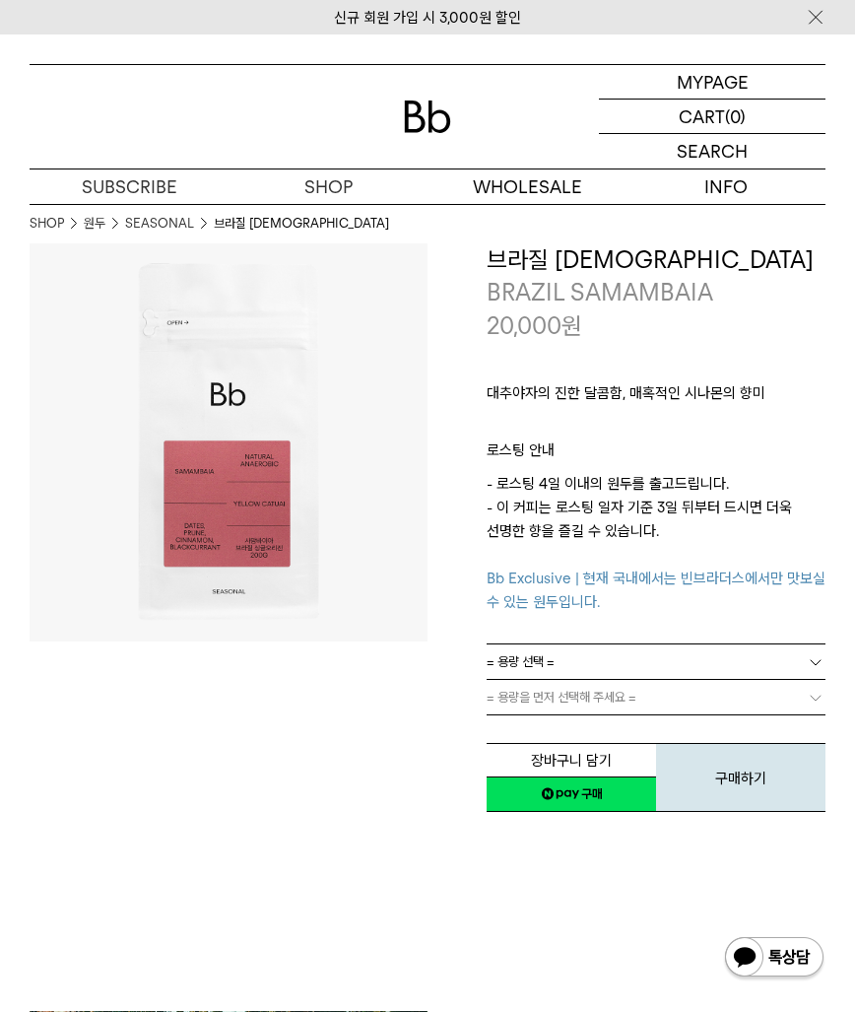
click at [584, 659] on link "= 용량 선택 =" at bounding box center [656, 661] width 339 height 34
click at [572, 701] on li "200g" at bounding box center [665, 697] width 319 height 35
click at [571, 702] on link "= 용량을 먼저 선택해 주세요 =" at bounding box center [656, 697] width 339 height 34
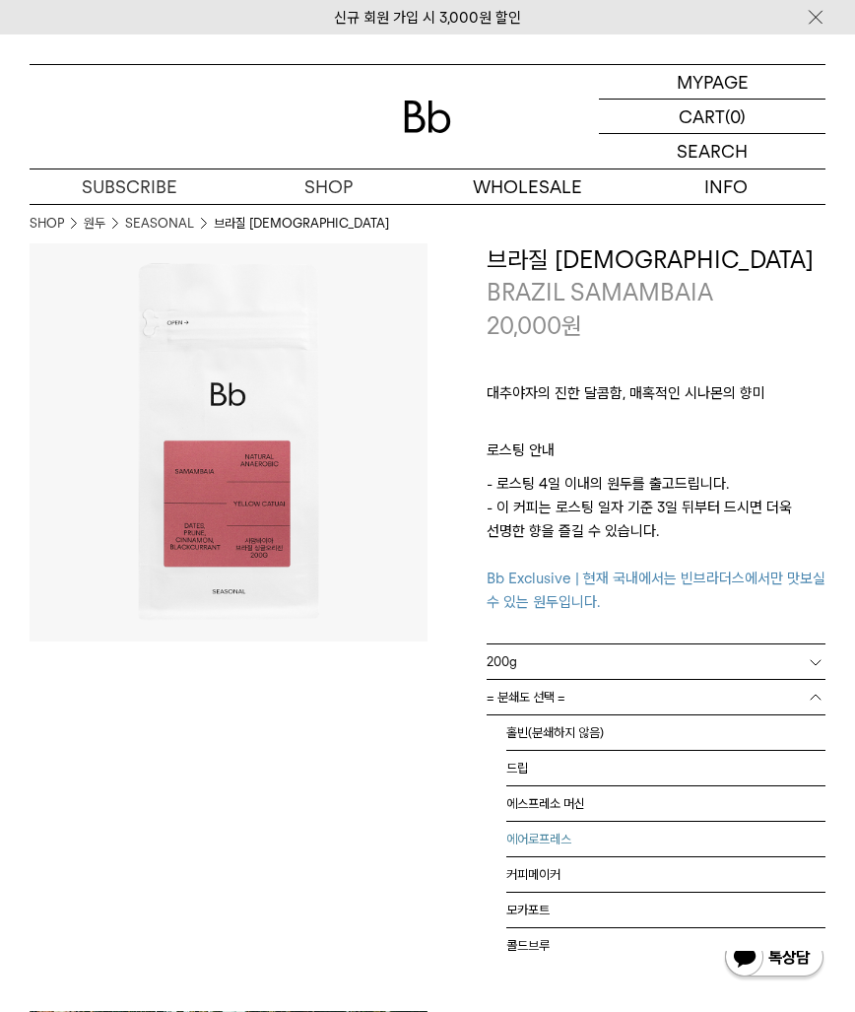
scroll to position [13, 0]
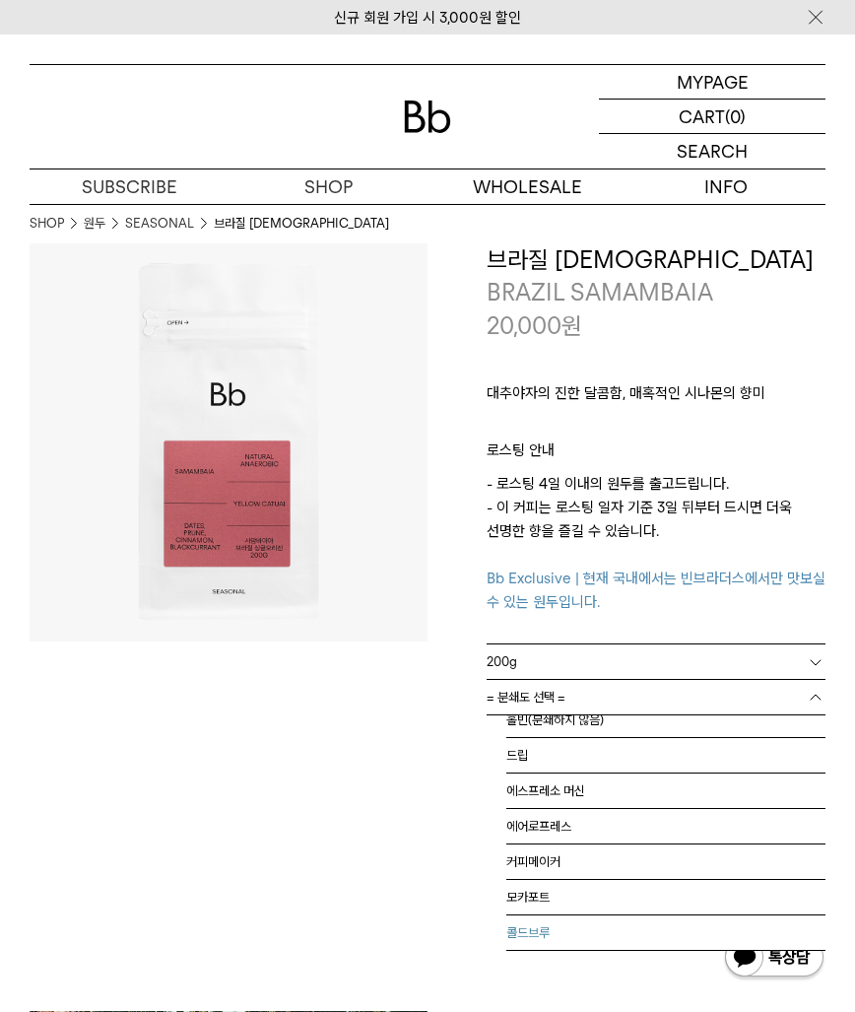
click at [549, 922] on li "콜드브루" at bounding box center [665, 932] width 319 height 35
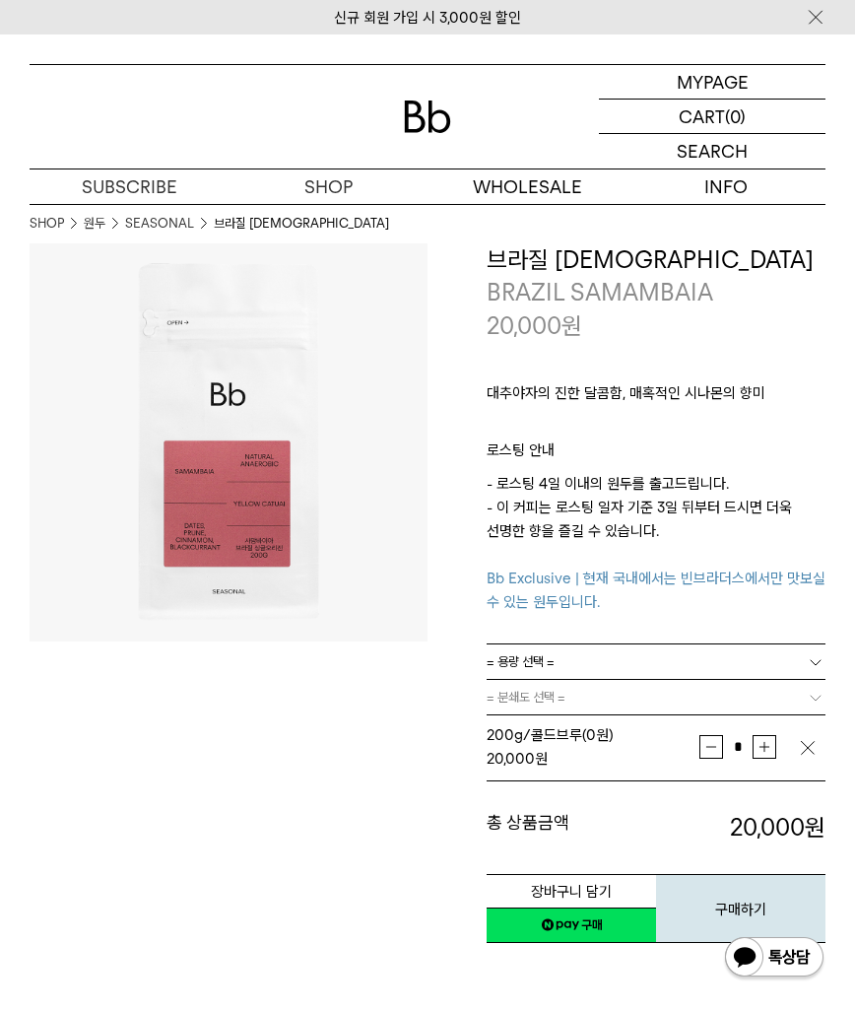
scroll to position [0, 0]
click at [561, 916] on link "네이버페이 구매하기" at bounding box center [571, 925] width 169 height 35
